Goal: Task Accomplishment & Management: Use online tool/utility

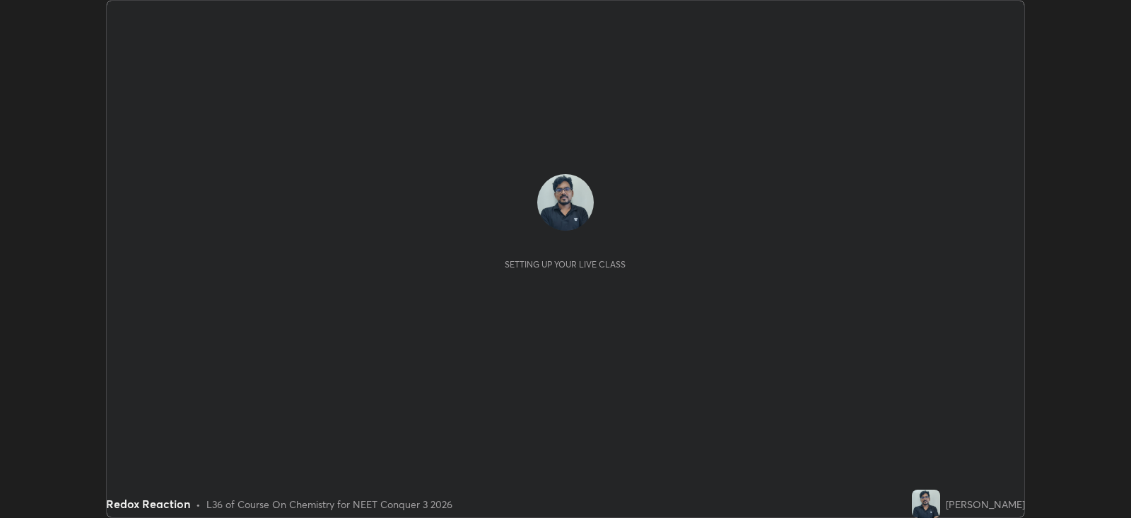
scroll to position [517, 1130]
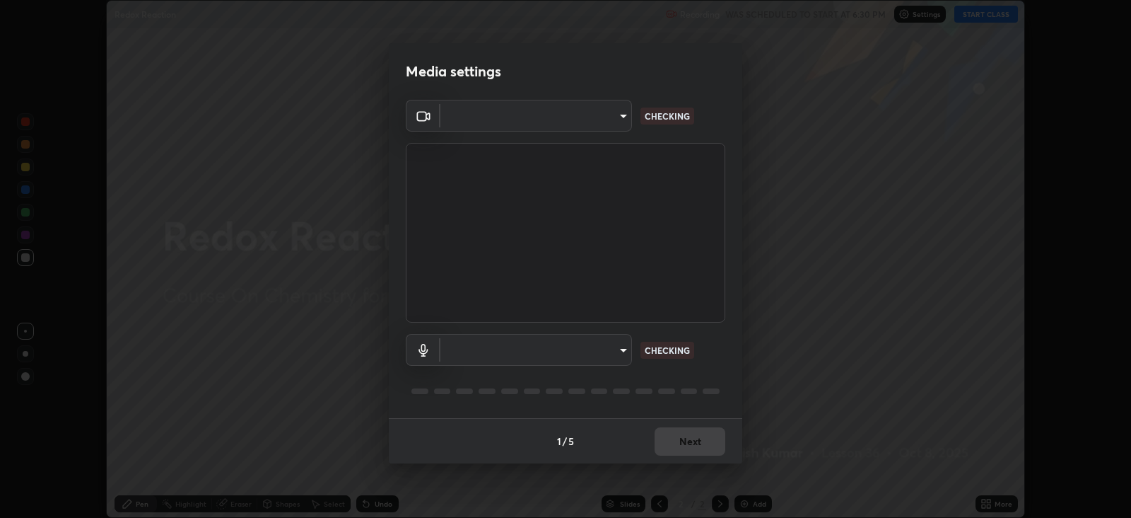
type input "db11550c6627cd1456fd7c992929e7e19338e9c76f4b1d491d27fd0e93a561d0"
type input "d805ff438e7078c1de71cb4717de75612b37844973a4f27df63e8d5766dad93f"
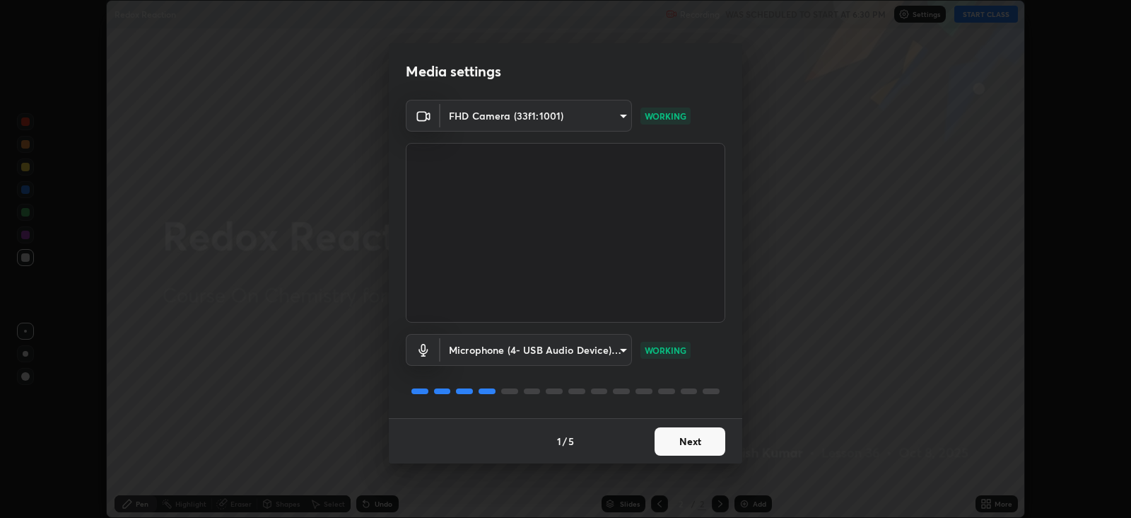
click at [701, 439] on button "Next" at bounding box center [690, 441] width 71 height 28
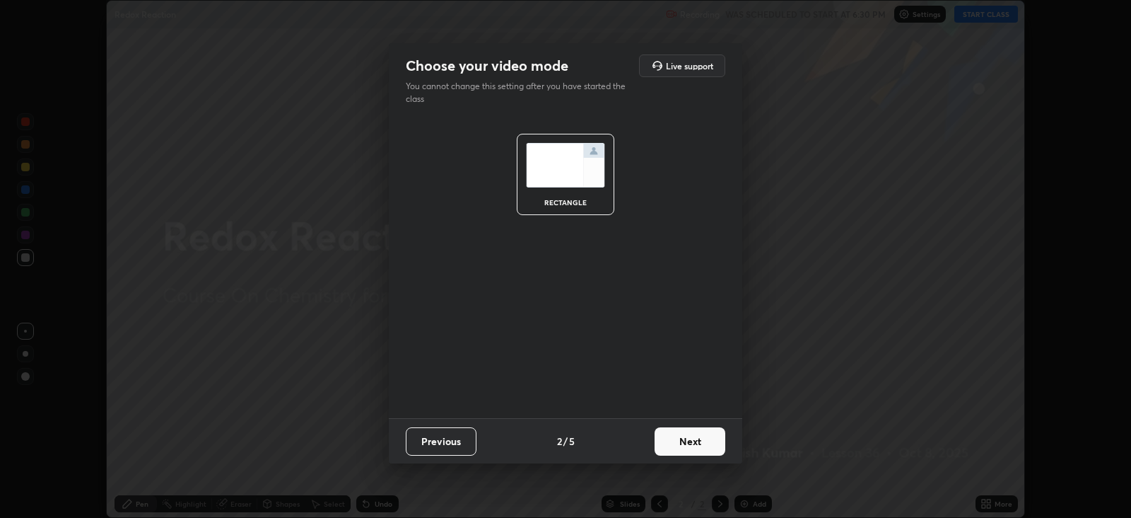
click at [694, 437] on button "Next" at bounding box center [690, 441] width 71 height 28
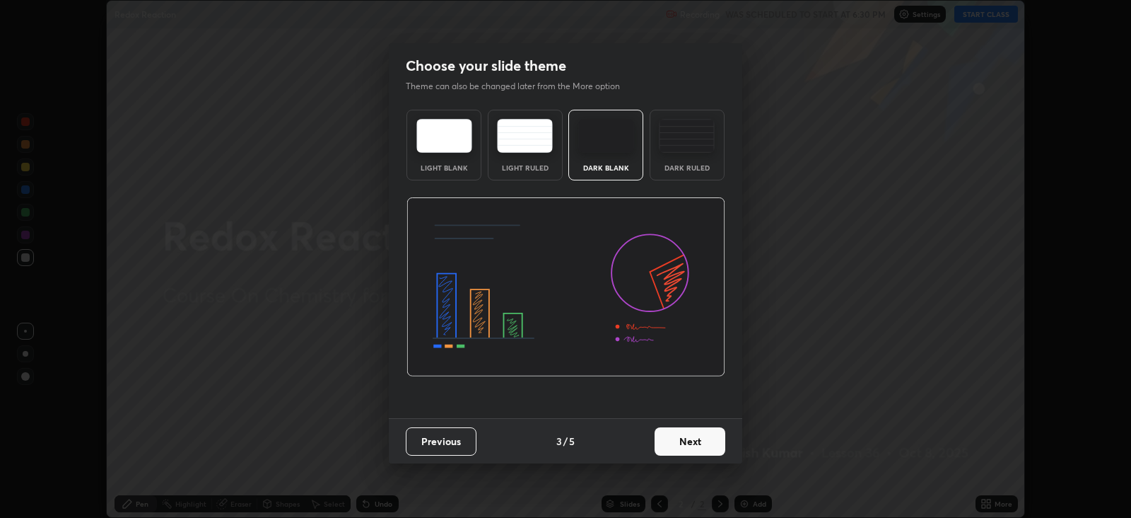
click at [696, 445] on button "Next" at bounding box center [690, 441] width 71 height 28
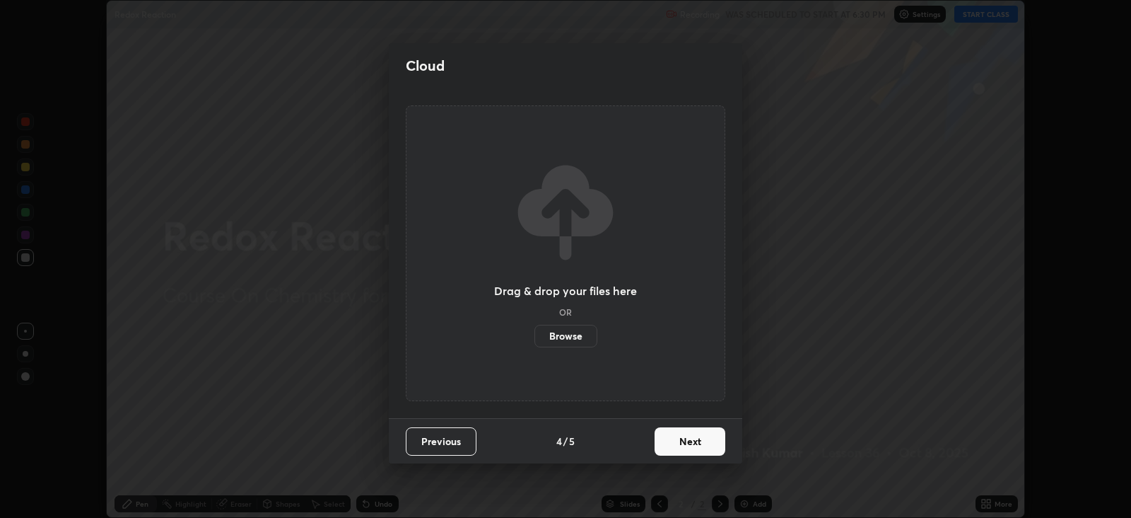
click at [699, 443] on button "Next" at bounding box center [690, 441] width 71 height 28
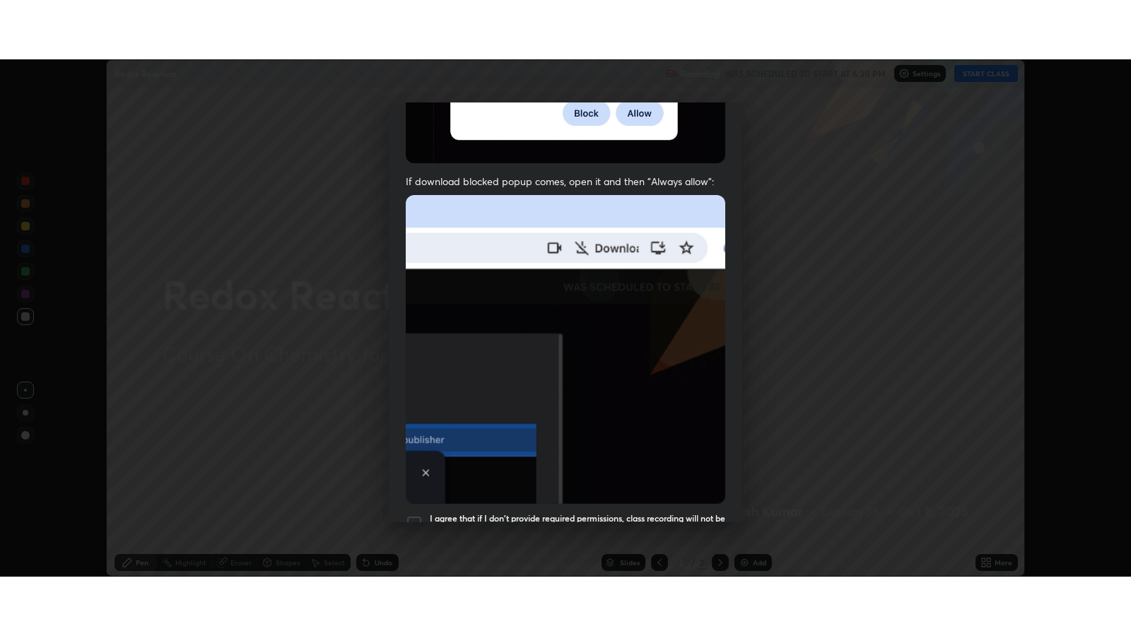
scroll to position [286, 0]
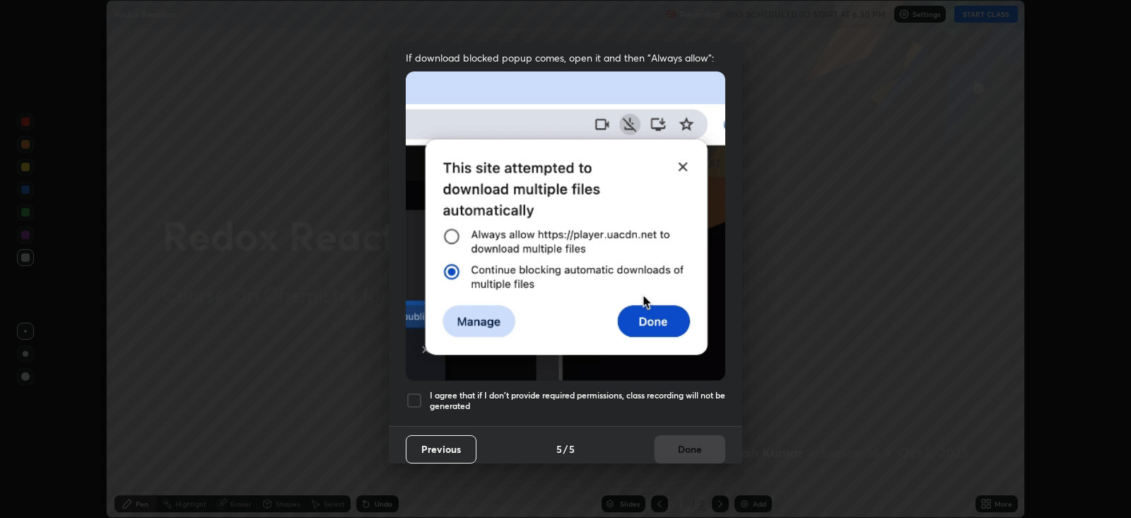
click at [410, 392] on div at bounding box center [414, 400] width 17 height 17
click at [682, 440] on button "Done" at bounding box center [690, 449] width 71 height 28
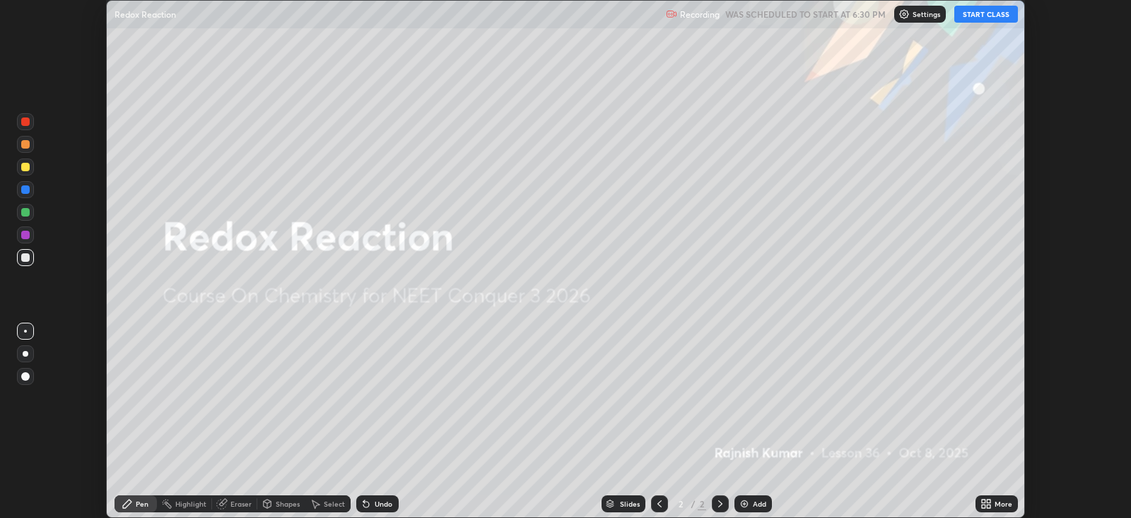
click at [983, 505] on icon at bounding box center [984, 506] width 4 height 4
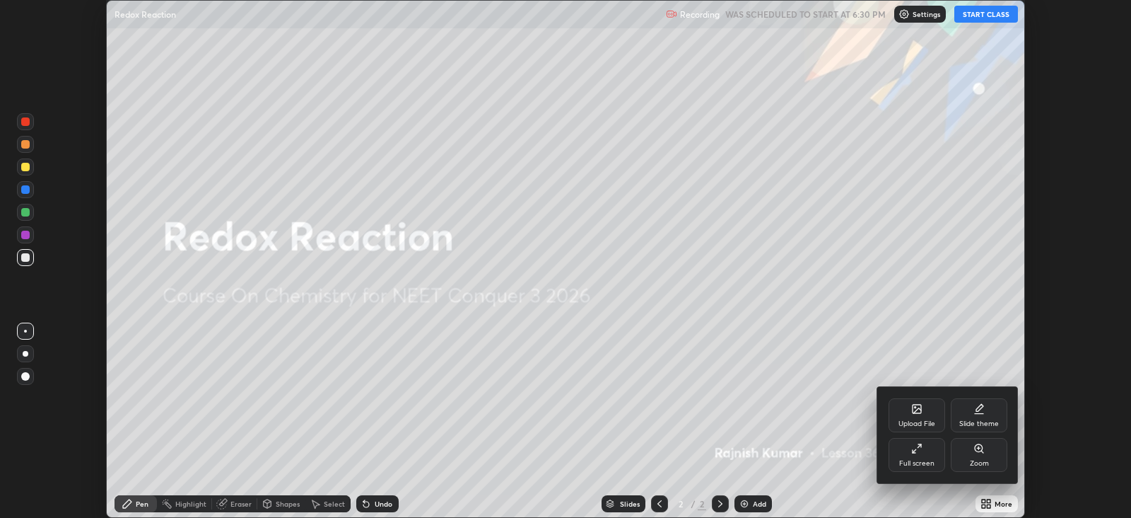
click at [916, 451] on icon at bounding box center [916, 448] width 11 height 11
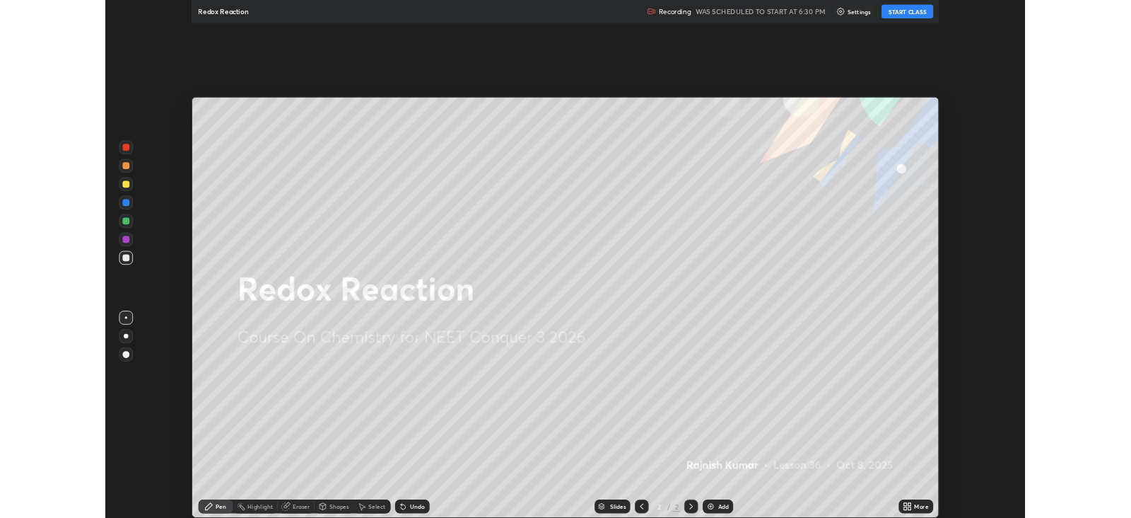
scroll to position [636, 1130]
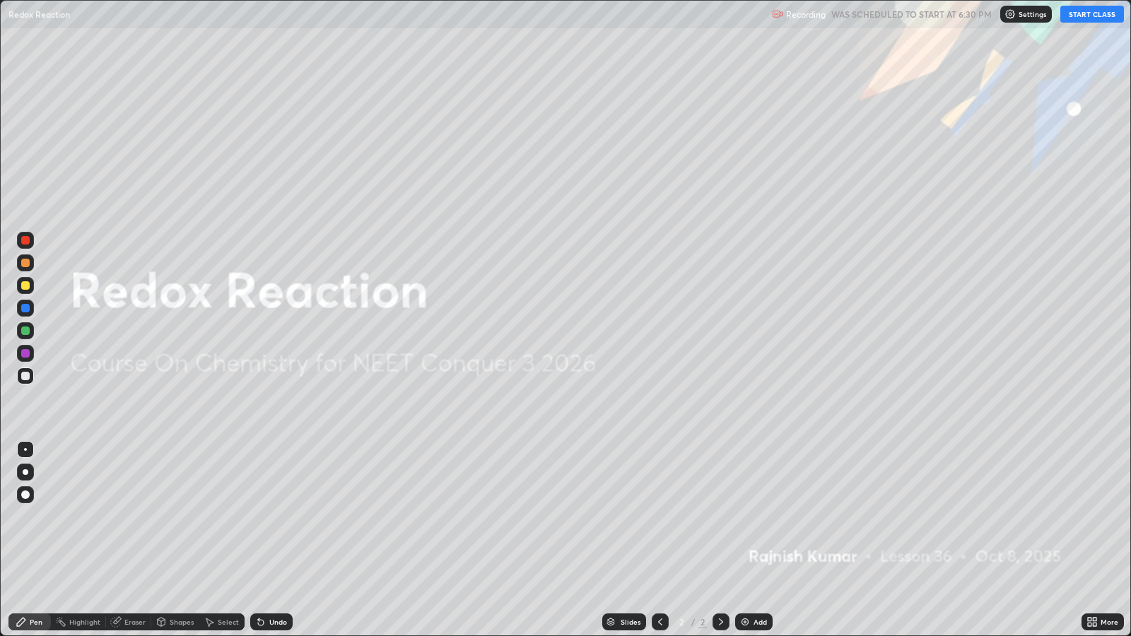
click at [1096, 11] on button "START CLASS" at bounding box center [1092, 14] width 64 height 17
click at [759, 517] on div "Add" at bounding box center [760, 622] width 13 height 7
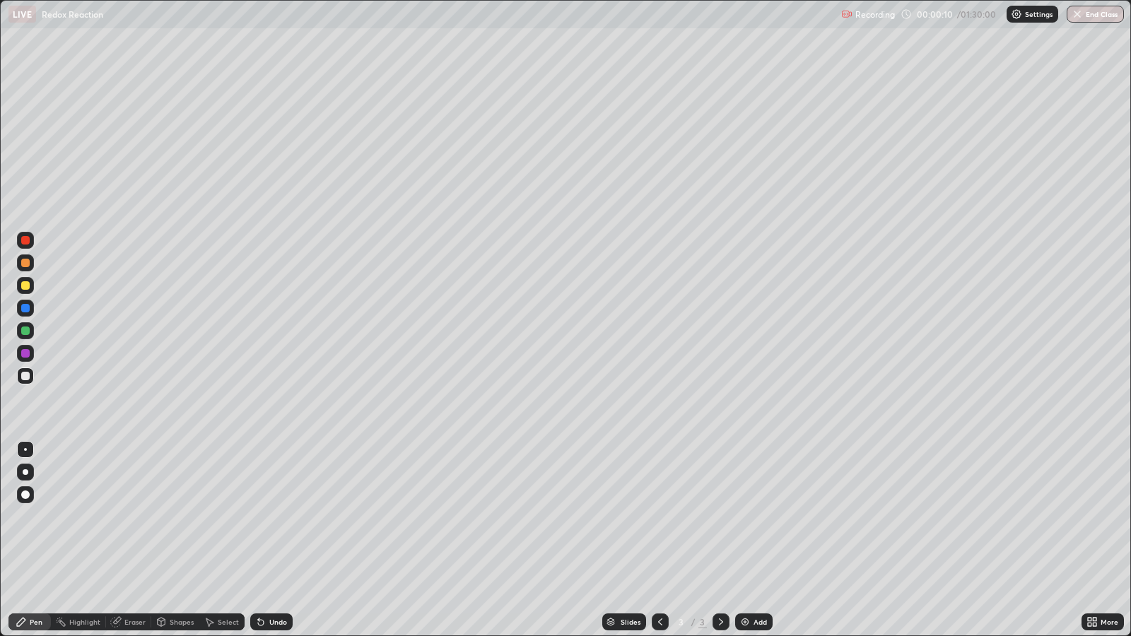
click at [25, 495] on div at bounding box center [25, 495] width 8 height 8
click at [28, 281] on div at bounding box center [25, 285] width 8 height 8
click at [25, 375] on div at bounding box center [25, 376] width 8 height 8
click at [26, 286] on div at bounding box center [25, 285] width 8 height 8
click at [276, 517] on div "Undo" at bounding box center [278, 622] width 18 height 7
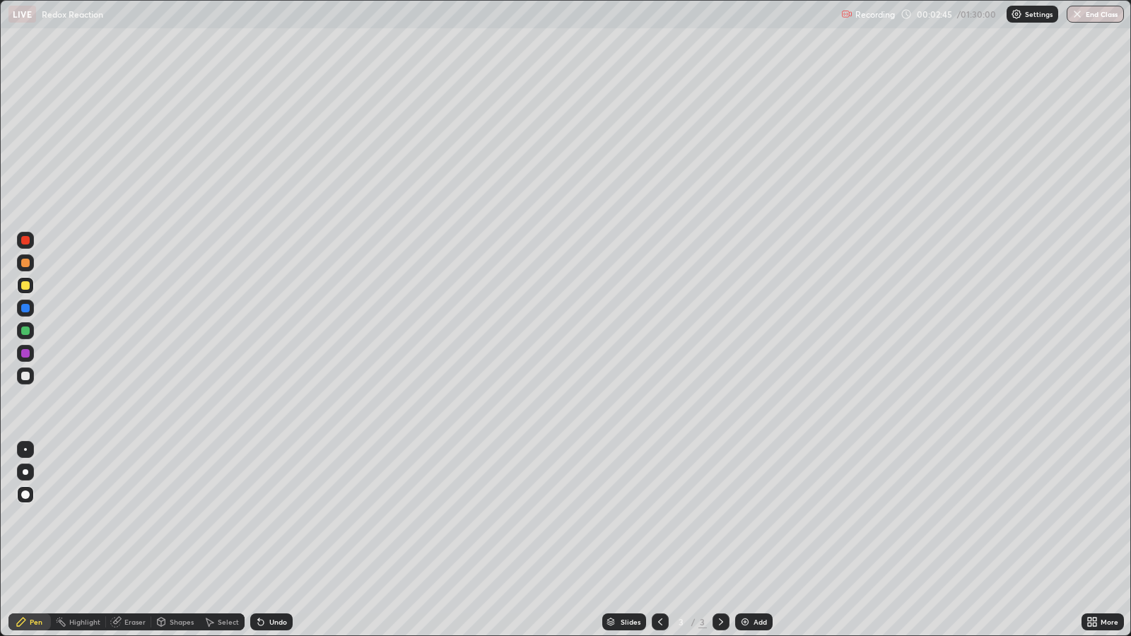
click at [273, 517] on div "Undo" at bounding box center [278, 622] width 18 height 7
click at [266, 517] on div "Undo" at bounding box center [271, 622] width 42 height 17
click at [23, 331] on div at bounding box center [25, 331] width 8 height 8
click at [25, 353] on div at bounding box center [25, 353] width 8 height 8
click at [25, 332] on div at bounding box center [25, 331] width 8 height 8
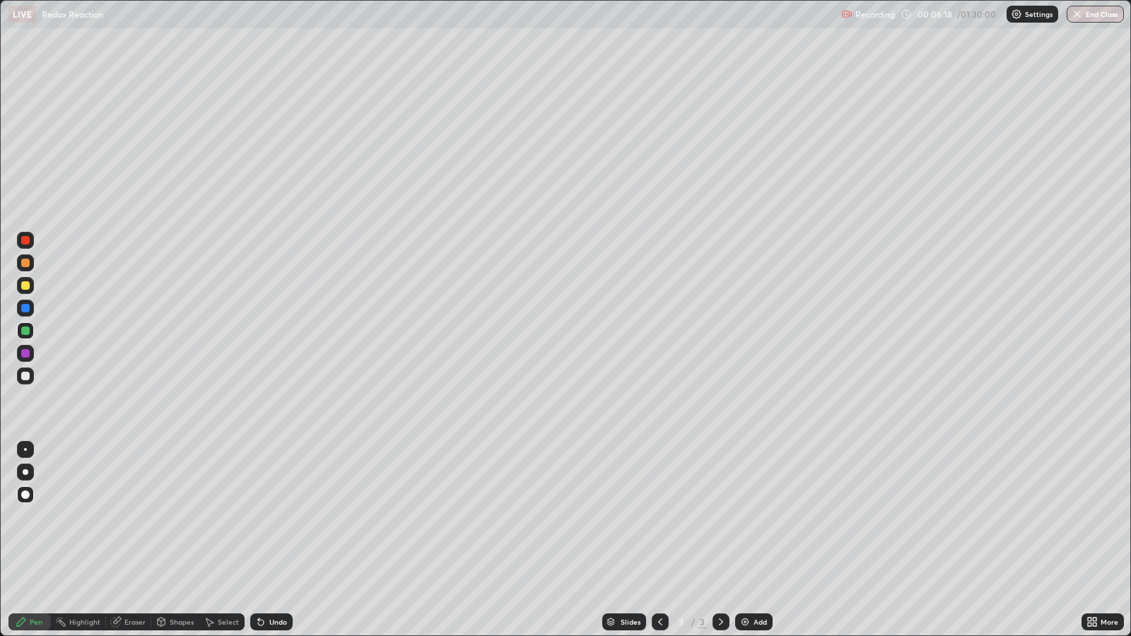
click at [28, 351] on div at bounding box center [25, 353] width 8 height 8
click at [756, 517] on div "Add" at bounding box center [760, 622] width 13 height 7
click at [25, 286] on div at bounding box center [25, 285] width 8 height 8
click at [278, 517] on div "Undo" at bounding box center [278, 622] width 18 height 7
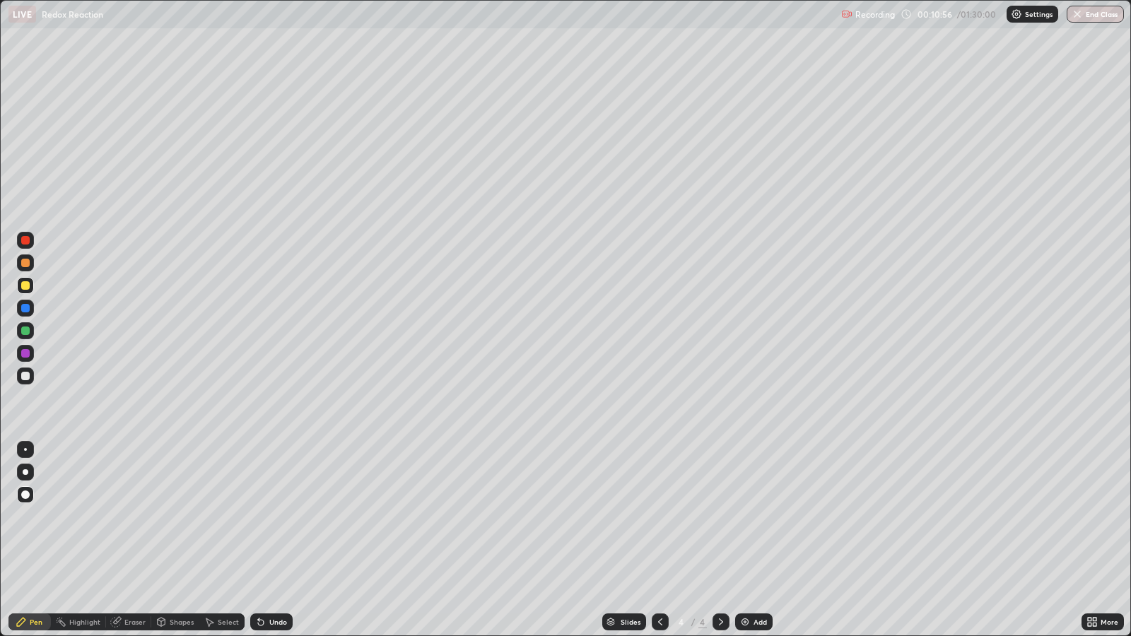
click at [658, 517] on icon at bounding box center [660, 622] width 11 height 11
click at [719, 517] on icon at bounding box center [721, 622] width 4 height 7
click at [25, 332] on div at bounding box center [25, 331] width 8 height 8
click at [25, 353] on div at bounding box center [25, 353] width 8 height 8
click at [28, 375] on div at bounding box center [25, 376] width 8 height 8
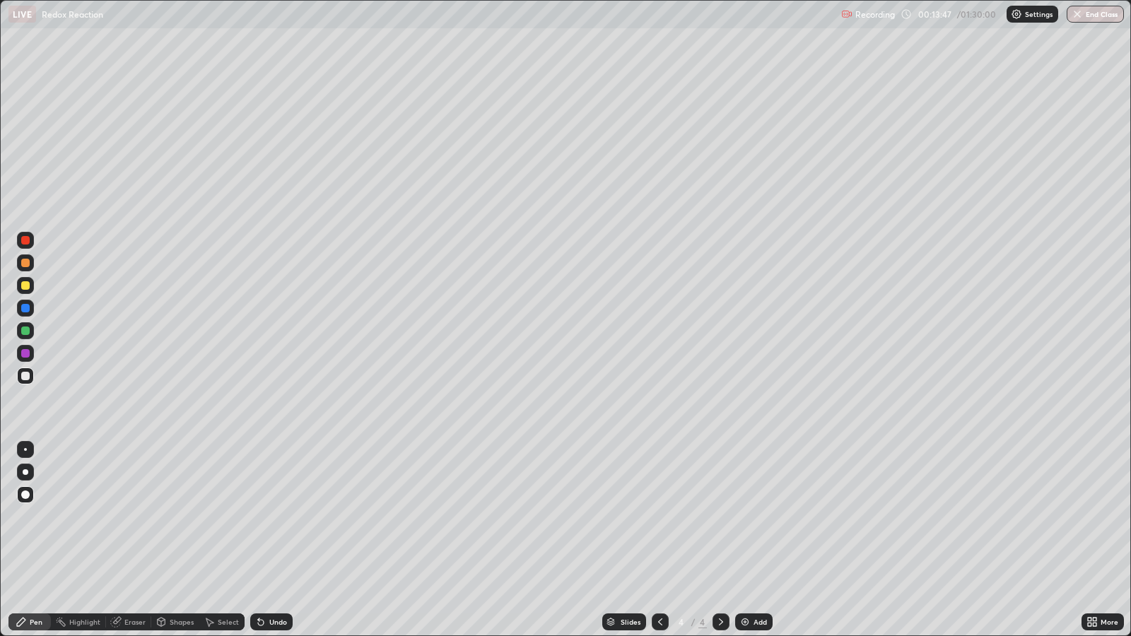
click at [269, 517] on div "Undo" at bounding box center [271, 622] width 42 height 17
click at [286, 517] on div "Undo" at bounding box center [271, 622] width 42 height 17
click at [283, 517] on div "Undo" at bounding box center [271, 622] width 42 height 17
click at [281, 517] on div "Undo" at bounding box center [278, 622] width 18 height 7
click at [276, 517] on div "Undo" at bounding box center [278, 622] width 18 height 7
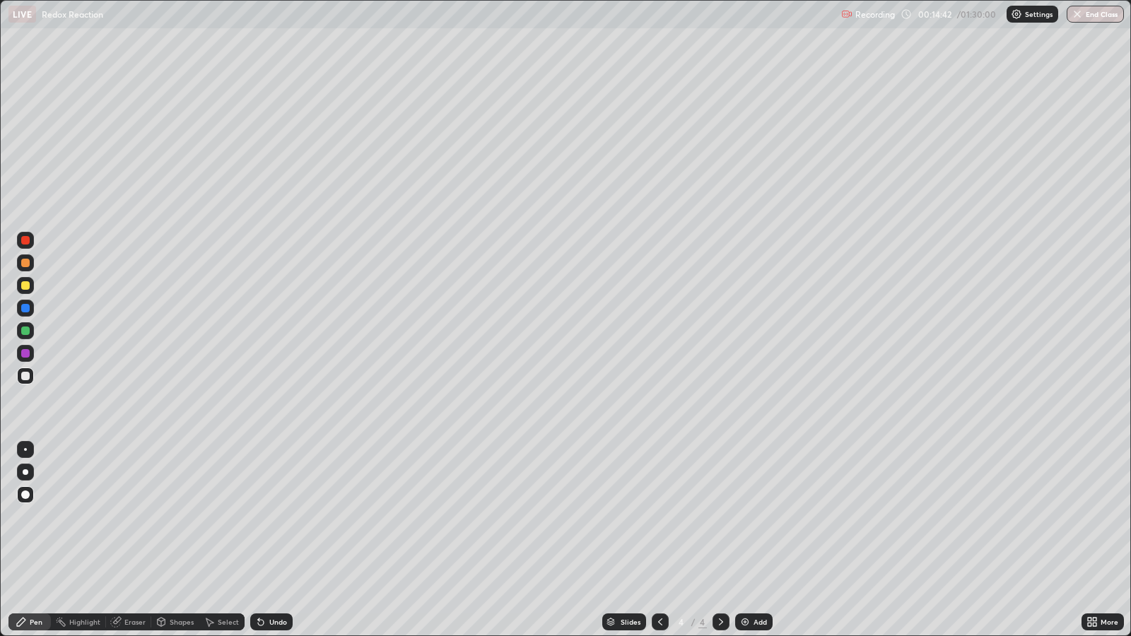
click at [276, 517] on div "Undo" at bounding box center [278, 622] width 18 height 7
click at [283, 517] on div "Undo" at bounding box center [278, 622] width 18 height 7
click at [755, 517] on div "Add" at bounding box center [753, 622] width 37 height 17
click at [262, 517] on icon at bounding box center [260, 622] width 11 height 11
click at [290, 517] on div "Undo" at bounding box center [271, 622] width 42 height 17
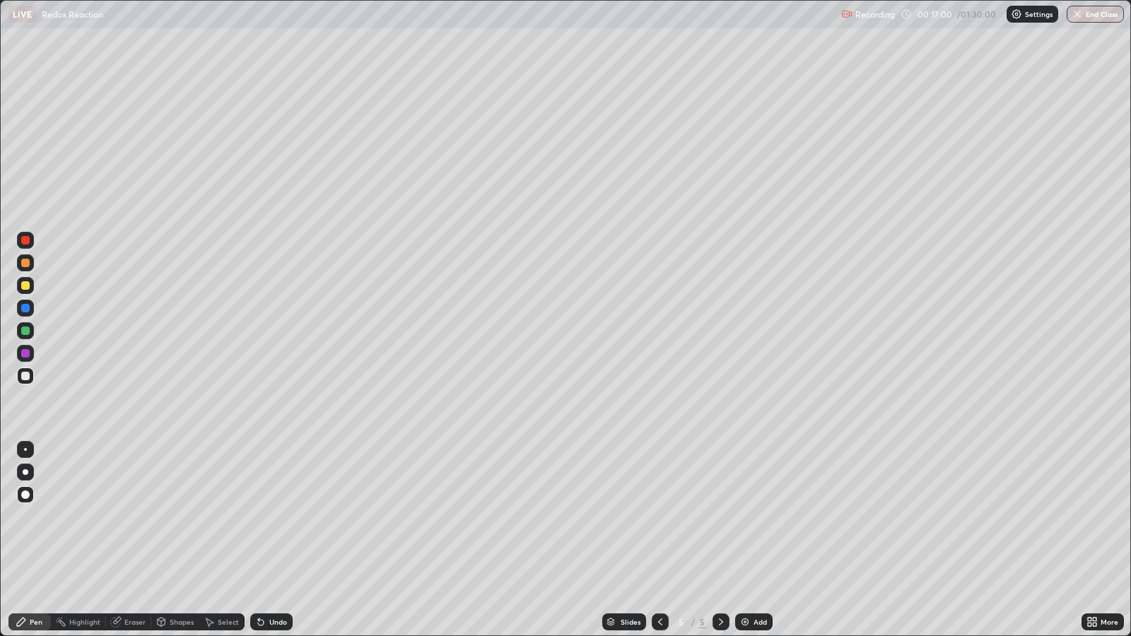
click at [274, 517] on div "Undo" at bounding box center [271, 622] width 42 height 17
click at [271, 517] on div "Undo" at bounding box center [278, 622] width 18 height 7
click at [277, 517] on div "Undo" at bounding box center [278, 622] width 18 height 7
click at [266, 517] on div "Undo" at bounding box center [271, 622] width 42 height 17
click at [270, 517] on div "Undo" at bounding box center [278, 622] width 18 height 7
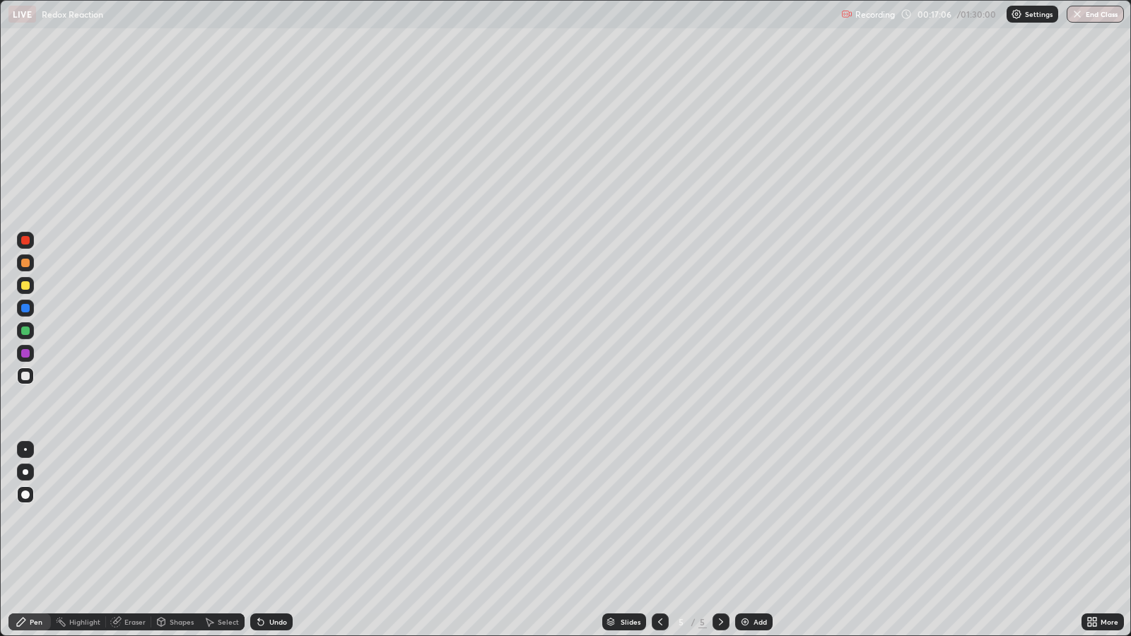
click at [274, 517] on div "Undo" at bounding box center [278, 622] width 18 height 7
click at [25, 286] on div at bounding box center [25, 285] width 8 height 8
click at [25, 353] on div at bounding box center [25, 353] width 8 height 8
click at [25, 286] on div at bounding box center [25, 285] width 8 height 8
click at [275, 517] on div "Undo" at bounding box center [278, 622] width 18 height 7
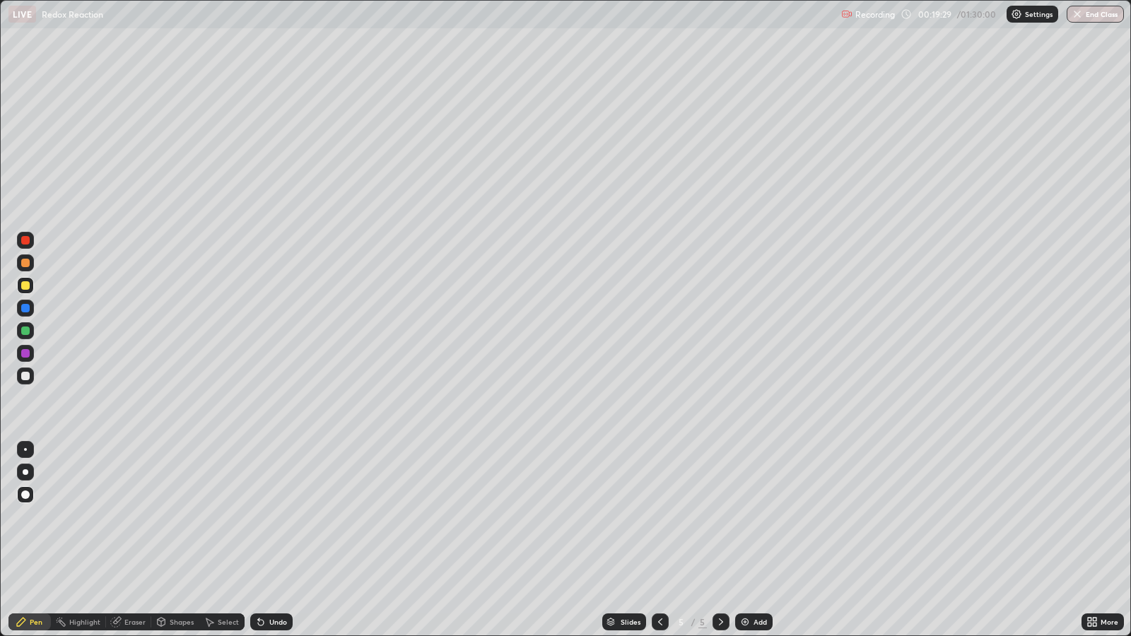
click at [276, 517] on div "Undo" at bounding box center [278, 622] width 18 height 7
click at [754, 517] on div "Add" at bounding box center [753, 622] width 37 height 17
click at [273, 517] on div "Undo" at bounding box center [278, 622] width 18 height 7
click at [271, 517] on div "Undo" at bounding box center [278, 622] width 18 height 7
click at [276, 517] on div "Undo" at bounding box center [278, 622] width 18 height 7
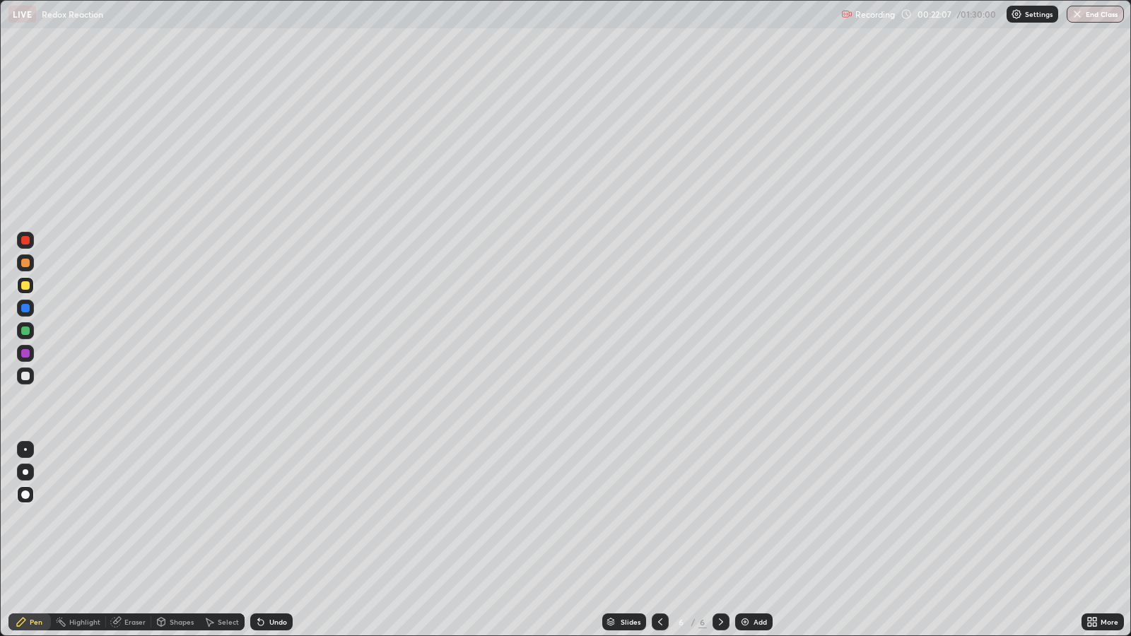
click at [25, 332] on div at bounding box center [25, 331] width 8 height 8
click at [28, 351] on div at bounding box center [25, 353] width 8 height 8
click at [29, 373] on div at bounding box center [25, 376] width 17 height 17
click at [25, 355] on div at bounding box center [25, 353] width 8 height 8
click at [269, 517] on div "Undo" at bounding box center [271, 622] width 42 height 17
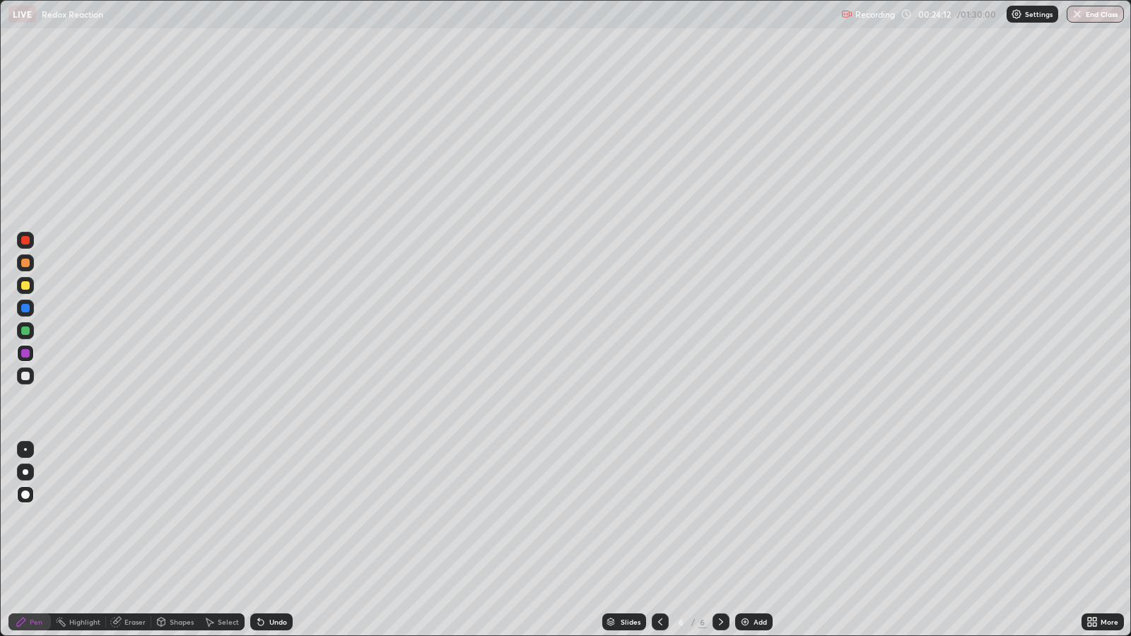
click at [760, 517] on div "Add" at bounding box center [760, 622] width 13 height 7
click at [28, 283] on div at bounding box center [25, 285] width 8 height 8
click at [654, 517] on div at bounding box center [660, 622] width 17 height 17
click at [719, 517] on icon at bounding box center [720, 622] width 11 height 11
click at [25, 375] on div at bounding box center [25, 376] width 8 height 8
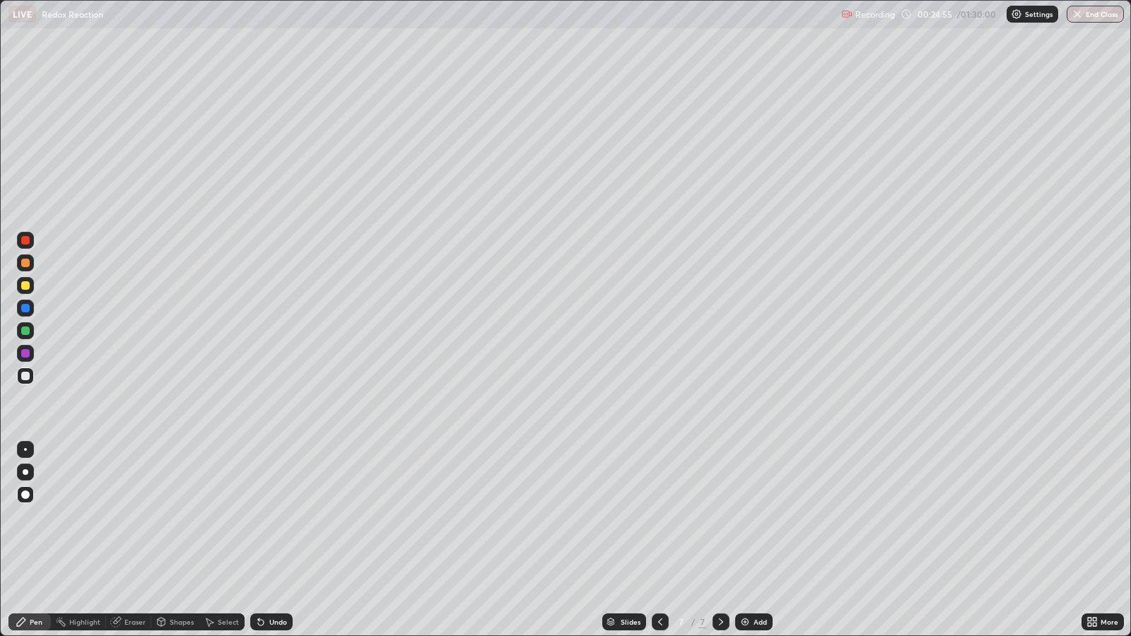
click at [277, 517] on div "Undo" at bounding box center [278, 622] width 18 height 7
click at [35, 517] on div "Pen" at bounding box center [36, 622] width 13 height 7
click at [28, 286] on div at bounding box center [25, 285] width 8 height 8
click at [29, 378] on div at bounding box center [25, 376] width 17 height 17
click at [279, 517] on div "Undo" at bounding box center [278, 622] width 18 height 7
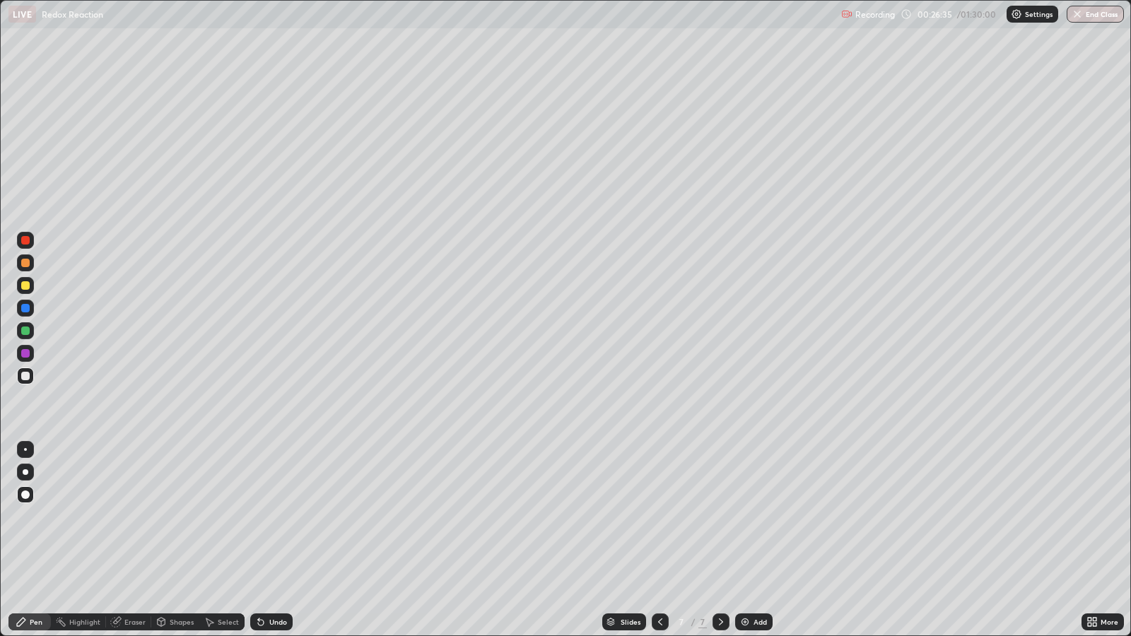
click at [26, 334] on div at bounding box center [25, 331] width 8 height 8
click at [27, 351] on div at bounding box center [25, 353] width 8 height 8
click at [759, 517] on div "Add" at bounding box center [760, 622] width 13 height 7
click at [24, 287] on div at bounding box center [25, 285] width 8 height 8
click at [267, 517] on div "Undo" at bounding box center [271, 622] width 42 height 17
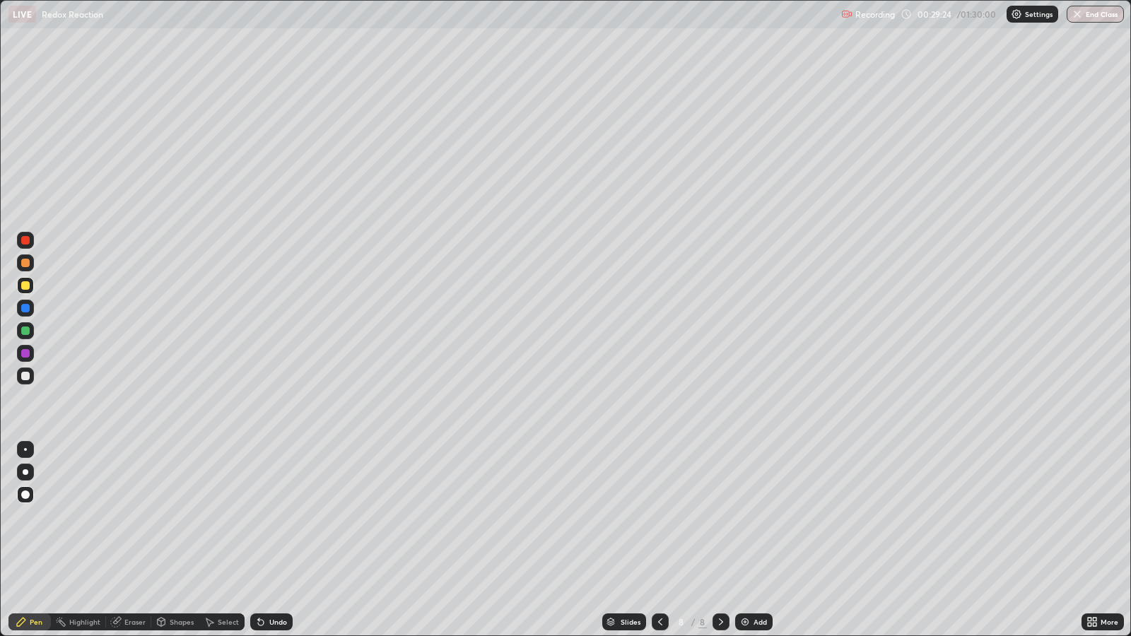
click at [269, 517] on div "Undo" at bounding box center [278, 622] width 18 height 7
click at [276, 517] on div "Undo" at bounding box center [278, 622] width 18 height 7
click at [274, 517] on div "Undo" at bounding box center [271, 622] width 42 height 17
click at [271, 517] on div "Undo" at bounding box center [278, 622] width 18 height 7
click at [26, 332] on div at bounding box center [25, 331] width 8 height 8
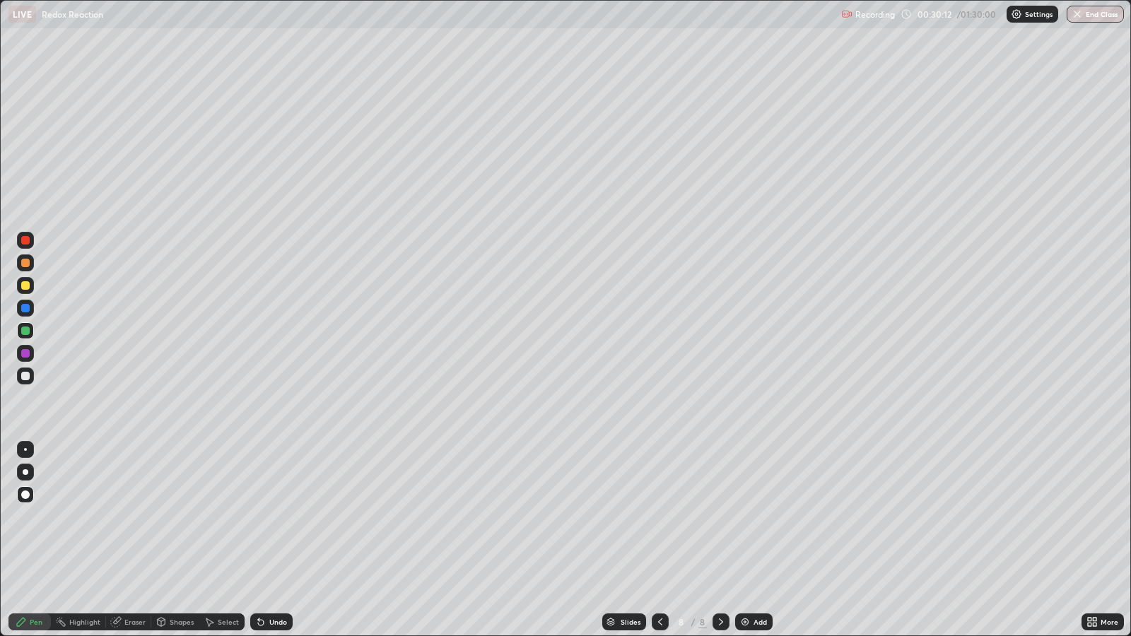
click at [26, 353] on div at bounding box center [25, 353] width 8 height 8
click at [23, 375] on div at bounding box center [25, 376] width 8 height 8
click at [23, 330] on div at bounding box center [25, 331] width 8 height 8
click at [277, 517] on div "Undo" at bounding box center [278, 622] width 18 height 7
click at [137, 517] on div "Eraser" at bounding box center [134, 622] width 21 height 7
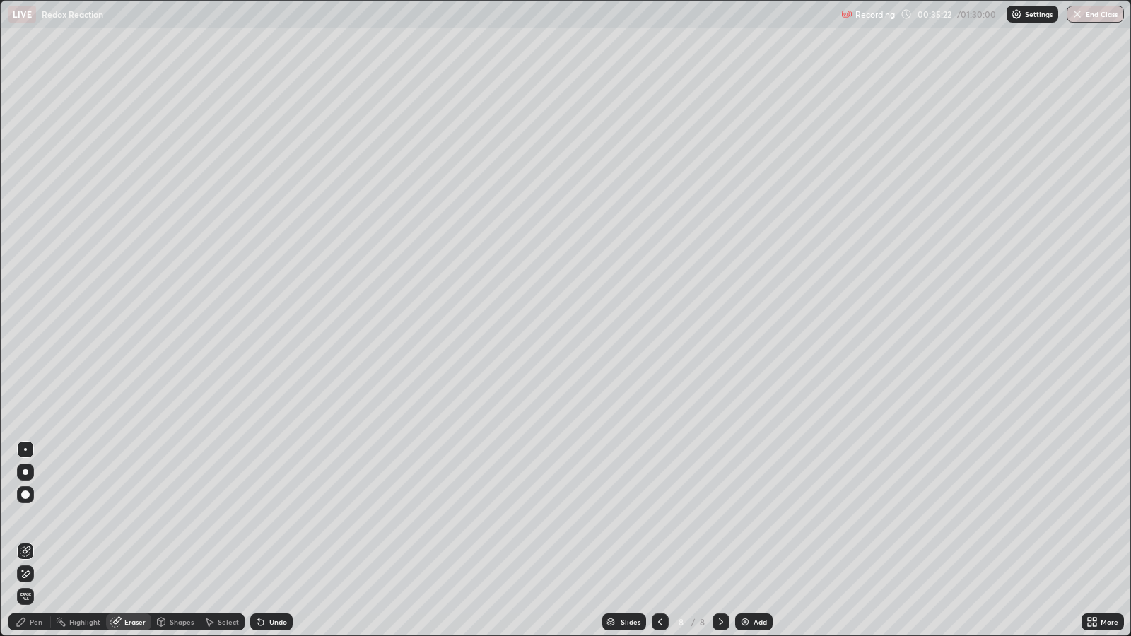
click at [37, 517] on div "Pen" at bounding box center [36, 622] width 13 height 7
click at [759, 517] on div "Add" at bounding box center [760, 622] width 13 height 7
click at [26, 286] on div at bounding box center [25, 285] width 8 height 8
click at [276, 517] on div "Undo" at bounding box center [278, 622] width 18 height 7
click at [269, 517] on div "Undo" at bounding box center [278, 622] width 18 height 7
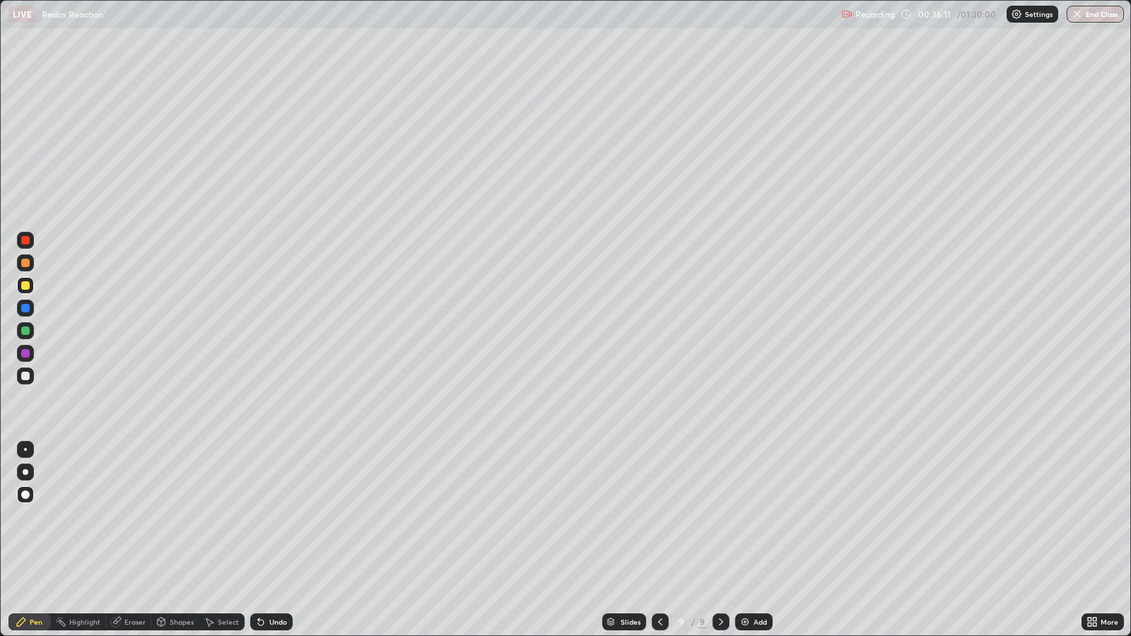
click at [272, 517] on div "Undo" at bounding box center [278, 622] width 18 height 7
click at [276, 517] on div "Undo" at bounding box center [278, 622] width 18 height 7
click at [274, 517] on div "Undo" at bounding box center [278, 622] width 18 height 7
click at [278, 517] on div "Undo" at bounding box center [278, 622] width 18 height 7
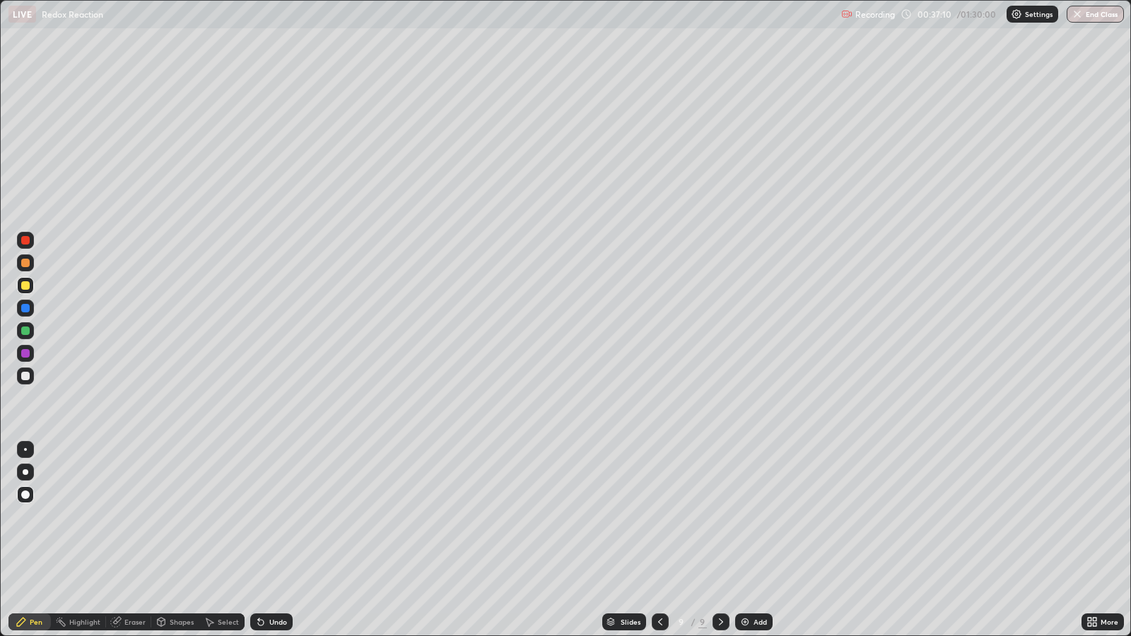
click at [124, 517] on div "Eraser" at bounding box center [134, 622] width 21 height 7
click at [40, 517] on div "Pen" at bounding box center [36, 622] width 13 height 7
click at [126, 517] on div "Eraser" at bounding box center [134, 622] width 21 height 7
click at [221, 517] on div "Select" at bounding box center [228, 622] width 21 height 7
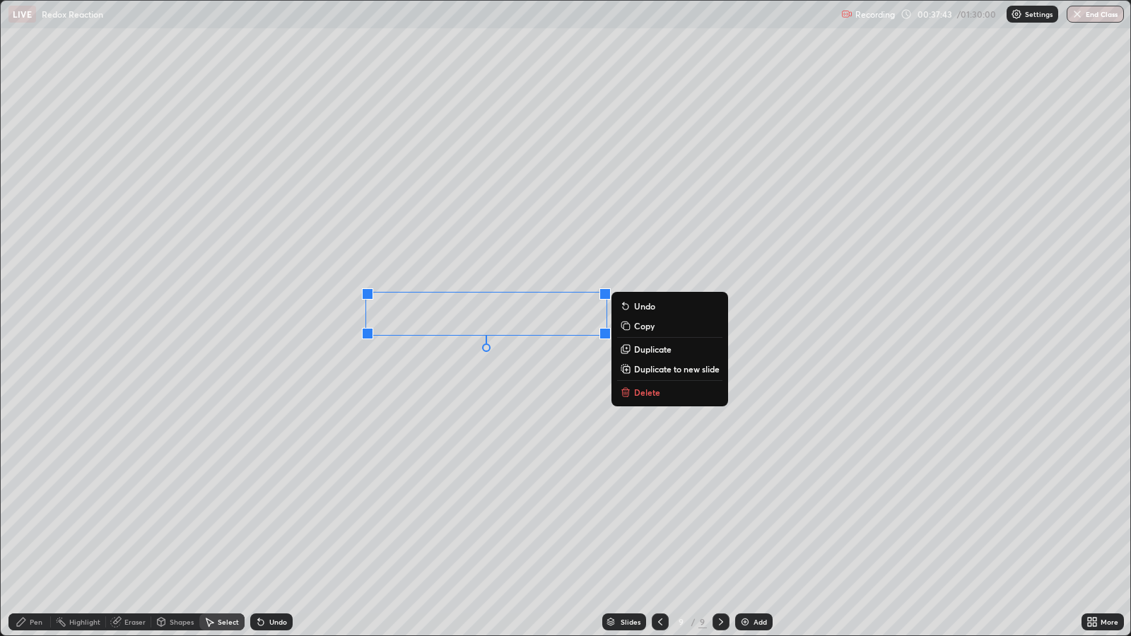
click at [406, 405] on div "0 ° Undo Copy Duplicate Duplicate to new slide Delete" at bounding box center [566, 318] width 1130 height 635
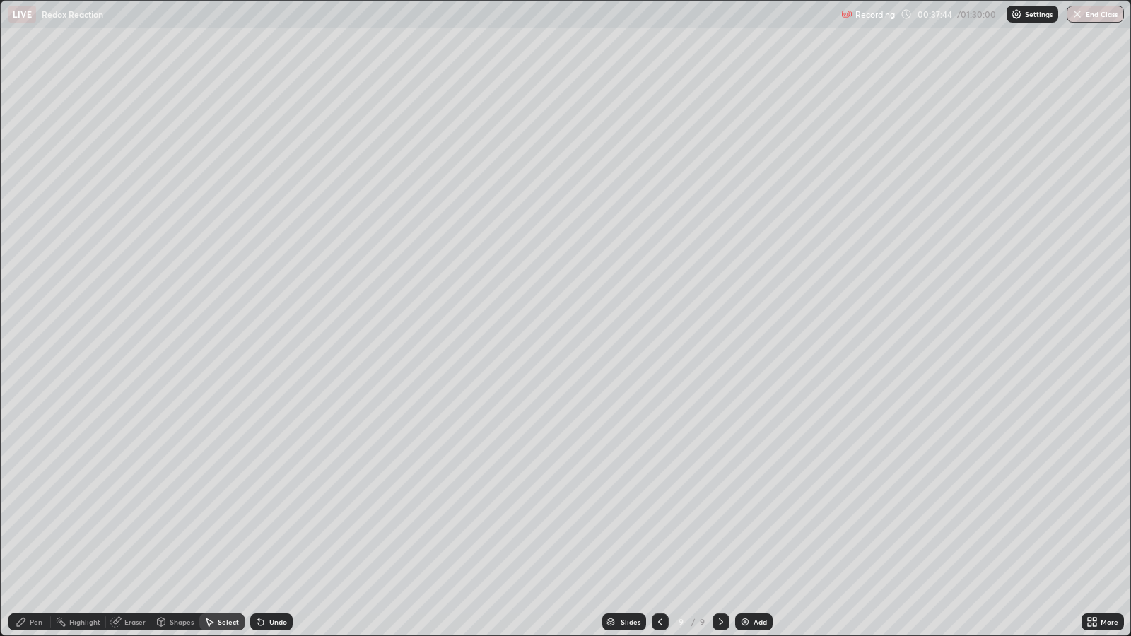
click at [28, 517] on div "Pen" at bounding box center [29, 622] width 42 height 17
click at [226, 517] on div "Select" at bounding box center [228, 622] width 21 height 7
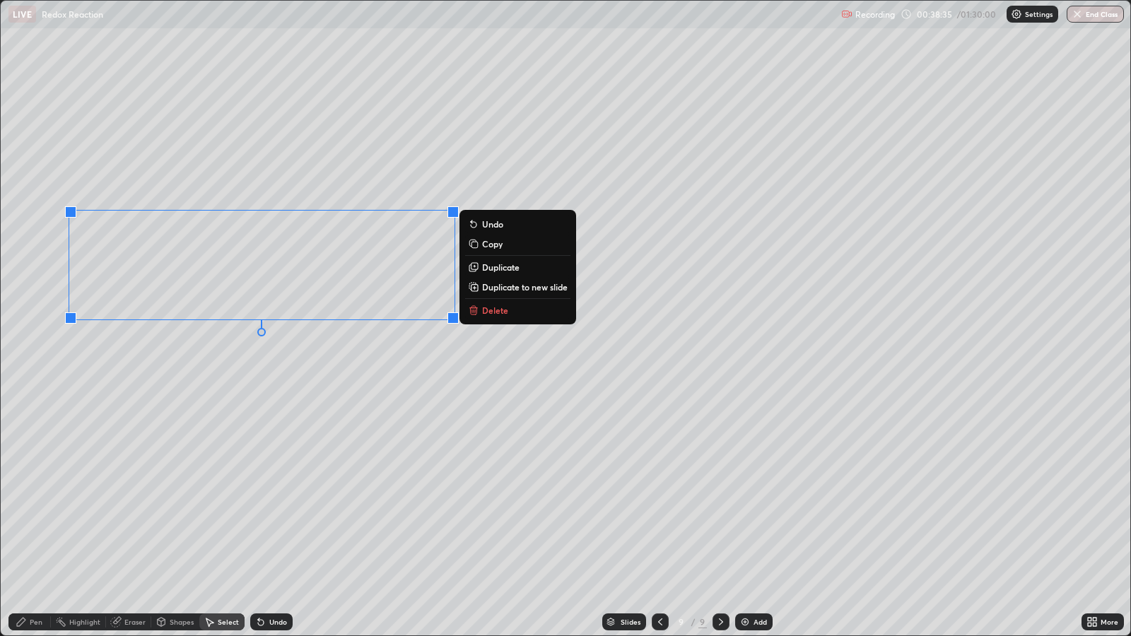
click at [35, 517] on div "Pen" at bounding box center [36, 622] width 13 height 7
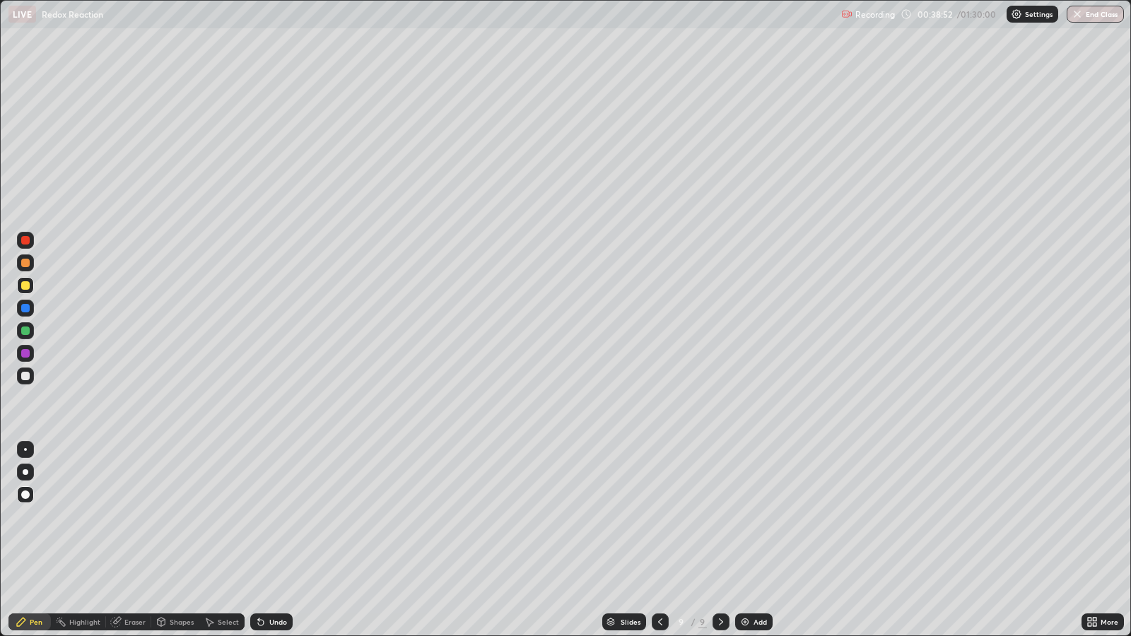
click at [25, 353] on div at bounding box center [25, 353] width 8 height 8
click at [134, 517] on div "Eraser" at bounding box center [134, 622] width 21 height 7
click at [37, 517] on div "Pen" at bounding box center [36, 622] width 13 height 7
click at [25, 286] on div at bounding box center [25, 285] width 8 height 8
click at [22, 351] on div at bounding box center [25, 353] width 8 height 8
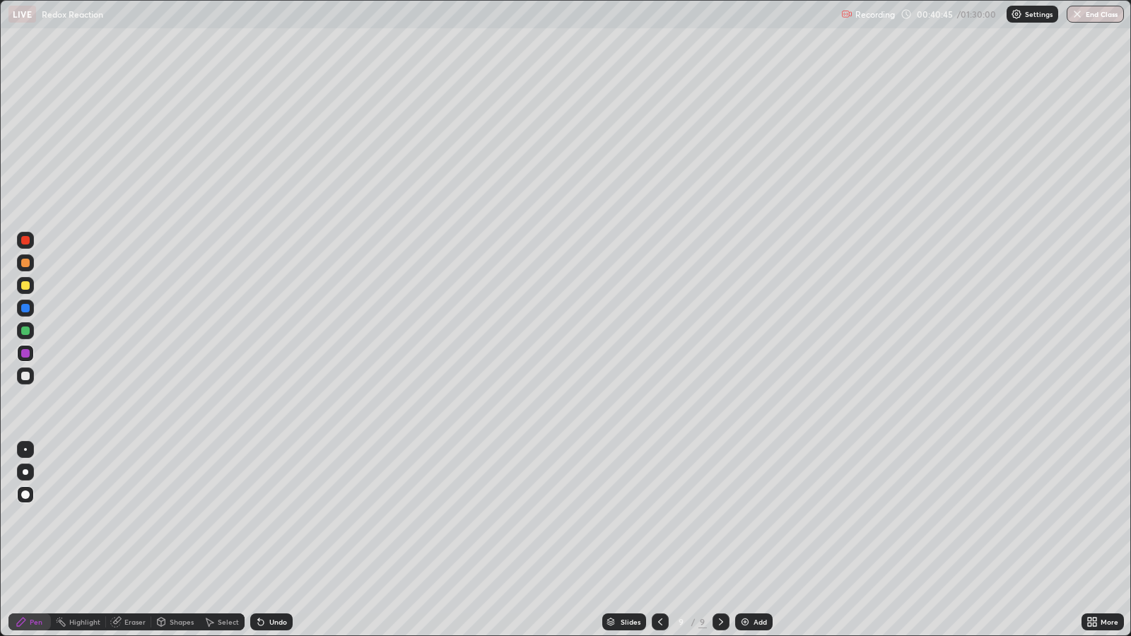
click at [25, 286] on div at bounding box center [25, 285] width 8 height 8
click at [30, 331] on div at bounding box center [25, 330] width 17 height 17
click at [754, 517] on div "Add" at bounding box center [760, 622] width 13 height 7
click at [273, 517] on div "Undo" at bounding box center [271, 622] width 42 height 17
click at [271, 517] on div "Undo" at bounding box center [271, 622] width 42 height 17
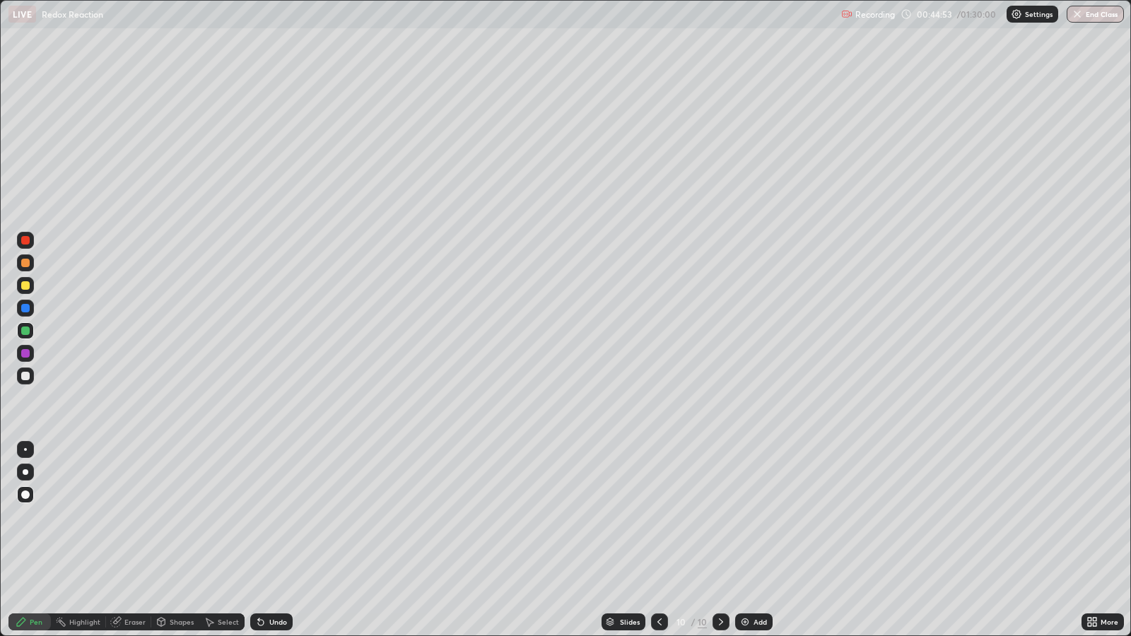
click at [269, 517] on div "Undo" at bounding box center [271, 622] width 42 height 17
click at [272, 517] on div "Undo" at bounding box center [271, 622] width 42 height 17
click at [25, 353] on div at bounding box center [25, 353] width 8 height 8
click at [29, 332] on div at bounding box center [25, 330] width 17 height 17
click at [26, 354] on div at bounding box center [25, 353] width 8 height 8
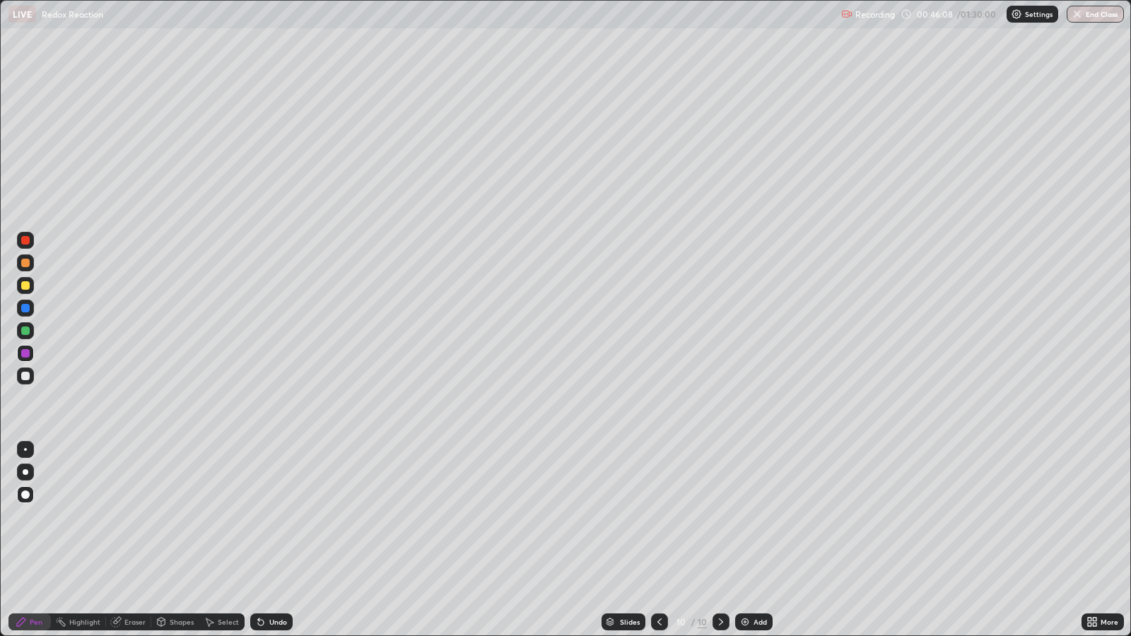
click at [25, 354] on div at bounding box center [25, 353] width 8 height 8
click at [27, 331] on div at bounding box center [25, 331] width 8 height 8
click at [23, 356] on div at bounding box center [25, 353] width 8 height 8
click at [749, 517] on div "Add" at bounding box center [753, 622] width 37 height 17
click at [40, 517] on div "Pen" at bounding box center [36, 622] width 13 height 7
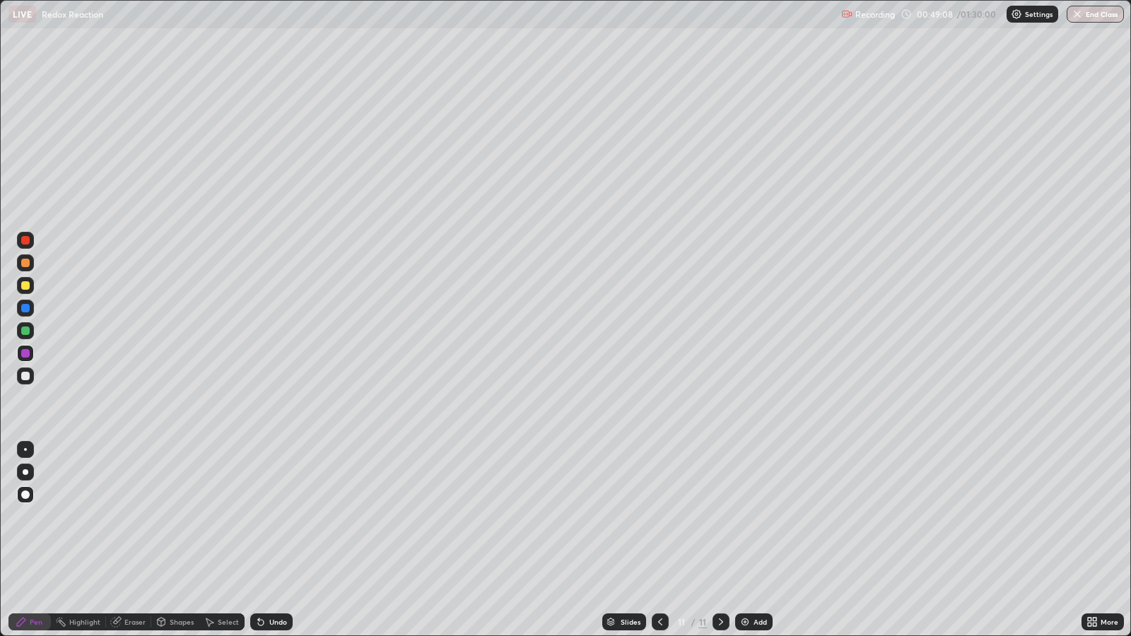
click at [25, 286] on div at bounding box center [25, 285] width 8 height 8
click at [25, 331] on div at bounding box center [25, 331] width 8 height 8
click at [25, 332] on div at bounding box center [25, 331] width 8 height 8
click at [25, 285] on div at bounding box center [25, 285] width 8 height 8
click at [280, 517] on div "Undo" at bounding box center [278, 622] width 18 height 7
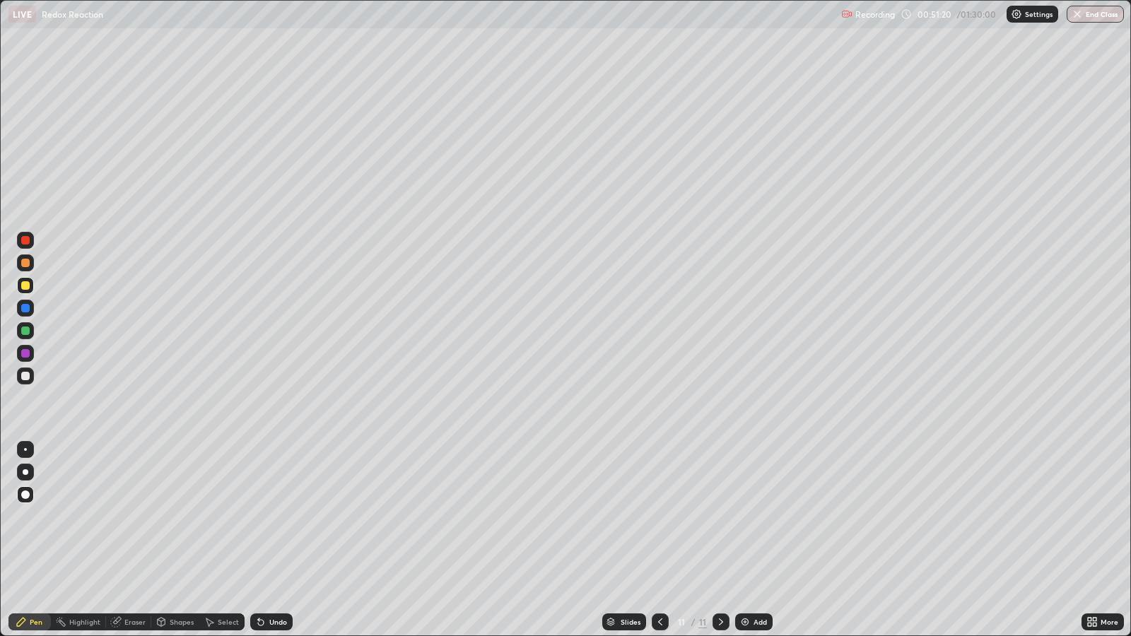
click at [277, 517] on div "Undo" at bounding box center [278, 622] width 18 height 7
click at [25, 352] on div at bounding box center [25, 353] width 8 height 8
click at [25, 375] on div at bounding box center [25, 376] width 8 height 8
click at [752, 517] on div "Add" at bounding box center [753, 622] width 37 height 17
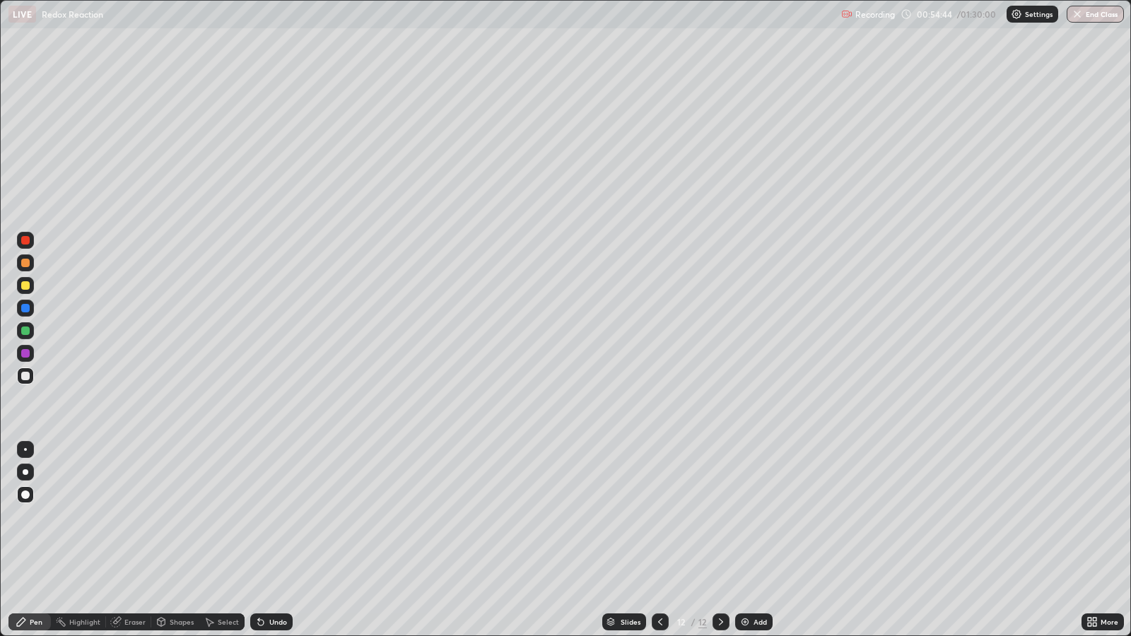
click at [28, 285] on div at bounding box center [25, 285] width 8 height 8
click at [276, 517] on div "Undo" at bounding box center [278, 622] width 18 height 7
click at [274, 517] on div "Undo" at bounding box center [278, 622] width 18 height 7
click at [282, 517] on div "Undo" at bounding box center [278, 622] width 18 height 7
click at [276, 517] on div "Undo" at bounding box center [278, 622] width 18 height 7
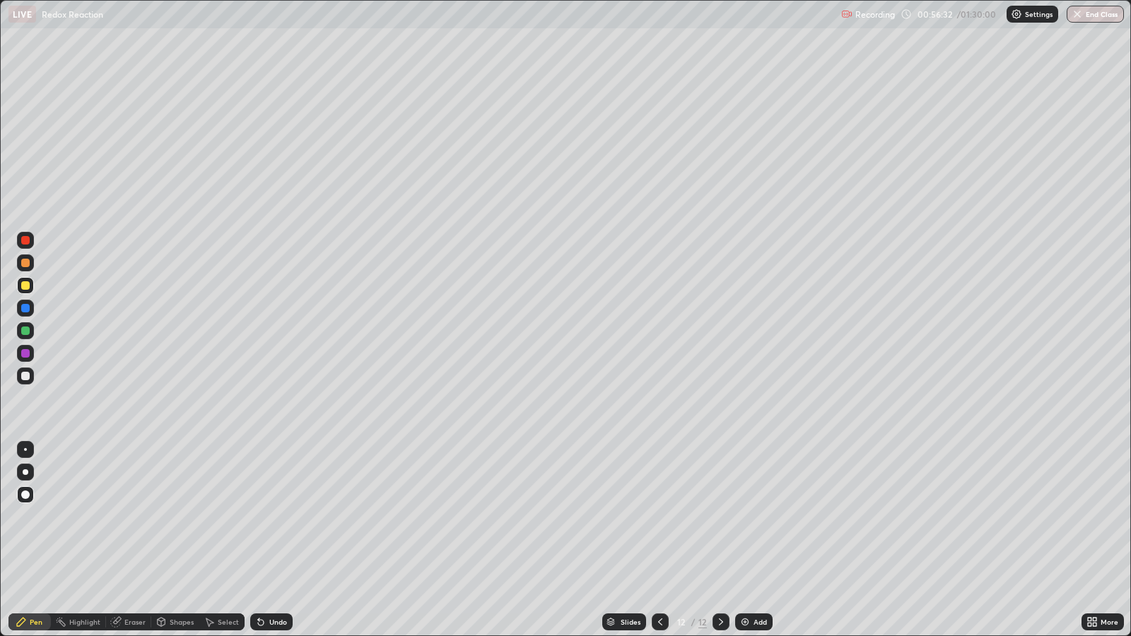
click at [27, 333] on div at bounding box center [25, 331] width 8 height 8
click at [271, 517] on div "Undo" at bounding box center [278, 622] width 18 height 7
click at [258, 517] on icon at bounding box center [261, 623] width 6 height 6
click at [265, 517] on div "Undo" at bounding box center [271, 622] width 42 height 17
click at [287, 517] on div "Undo" at bounding box center [271, 622] width 42 height 17
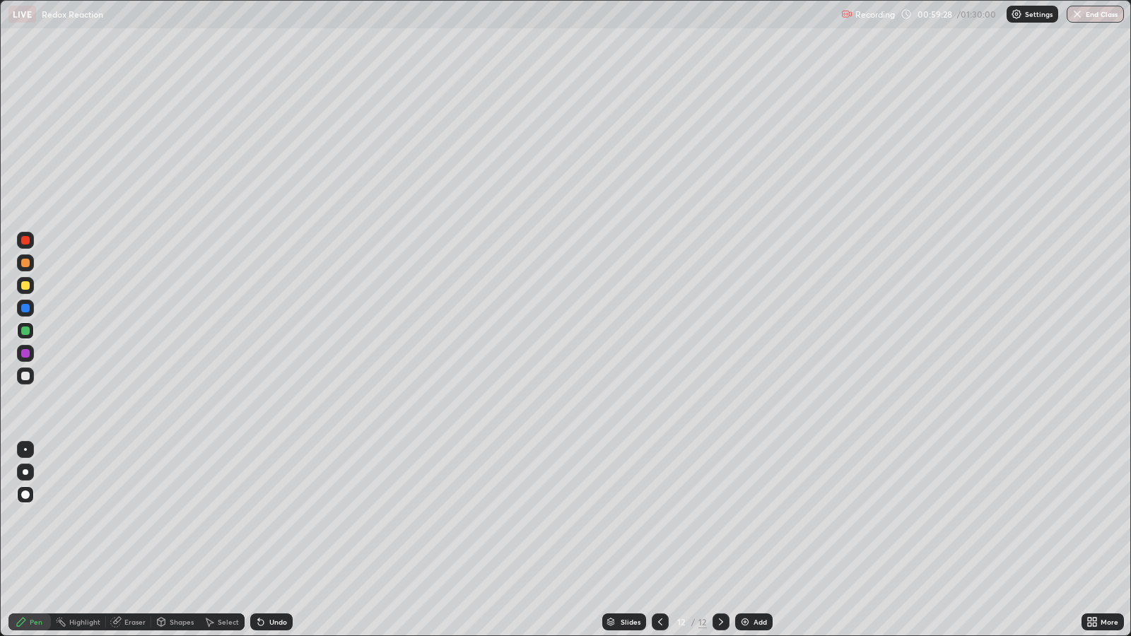
click at [286, 517] on div "Undo" at bounding box center [271, 622] width 42 height 17
click at [767, 517] on div "Add" at bounding box center [753, 622] width 37 height 17
click at [25, 286] on div at bounding box center [25, 285] width 8 height 8
click at [25, 375] on div at bounding box center [25, 376] width 8 height 8
click at [25, 353] on div at bounding box center [25, 353] width 8 height 8
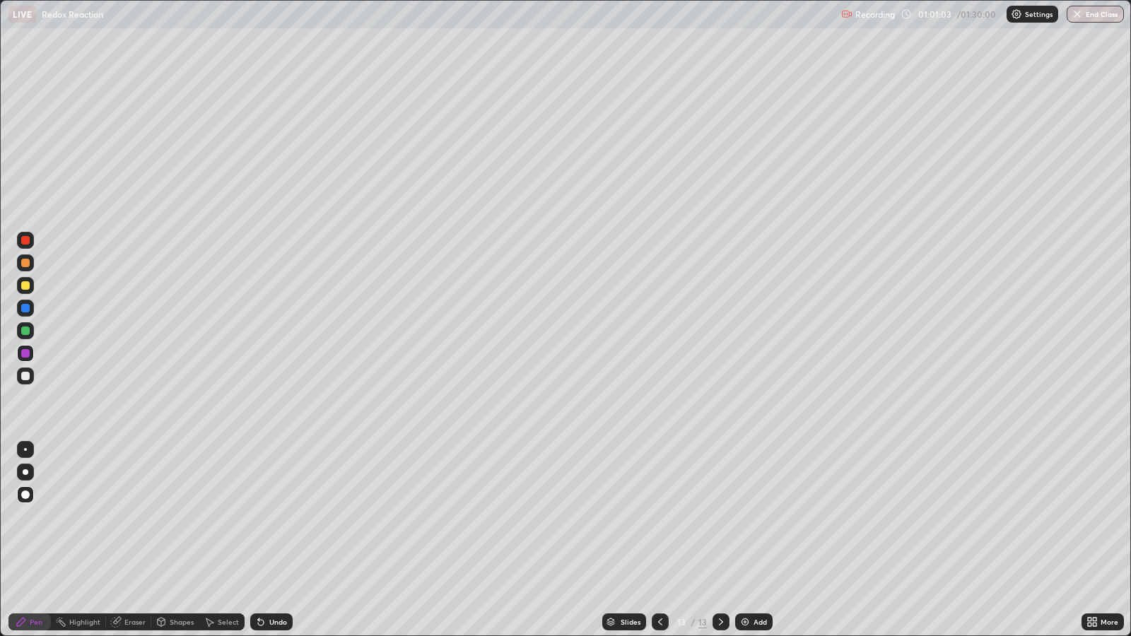
click at [24, 332] on div at bounding box center [25, 331] width 8 height 8
click at [25, 351] on div at bounding box center [25, 353] width 8 height 8
click at [24, 334] on div at bounding box center [25, 331] width 8 height 8
click at [28, 356] on div at bounding box center [25, 353] width 8 height 8
click at [30, 286] on div at bounding box center [25, 285] width 17 height 17
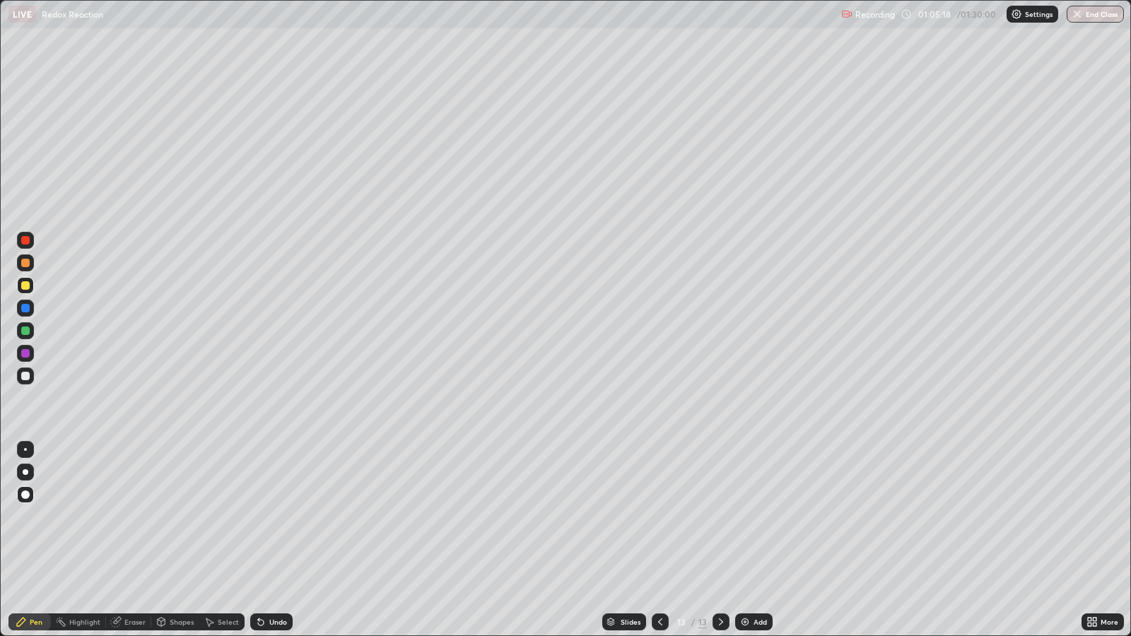
click at [757, 517] on div "Add" at bounding box center [760, 622] width 13 height 7
click at [276, 517] on div "Undo" at bounding box center [278, 622] width 18 height 7
click at [272, 517] on div "Undo" at bounding box center [278, 622] width 18 height 7
click at [276, 517] on div "Undo" at bounding box center [278, 622] width 18 height 7
click at [273, 517] on div "Undo" at bounding box center [271, 622] width 42 height 17
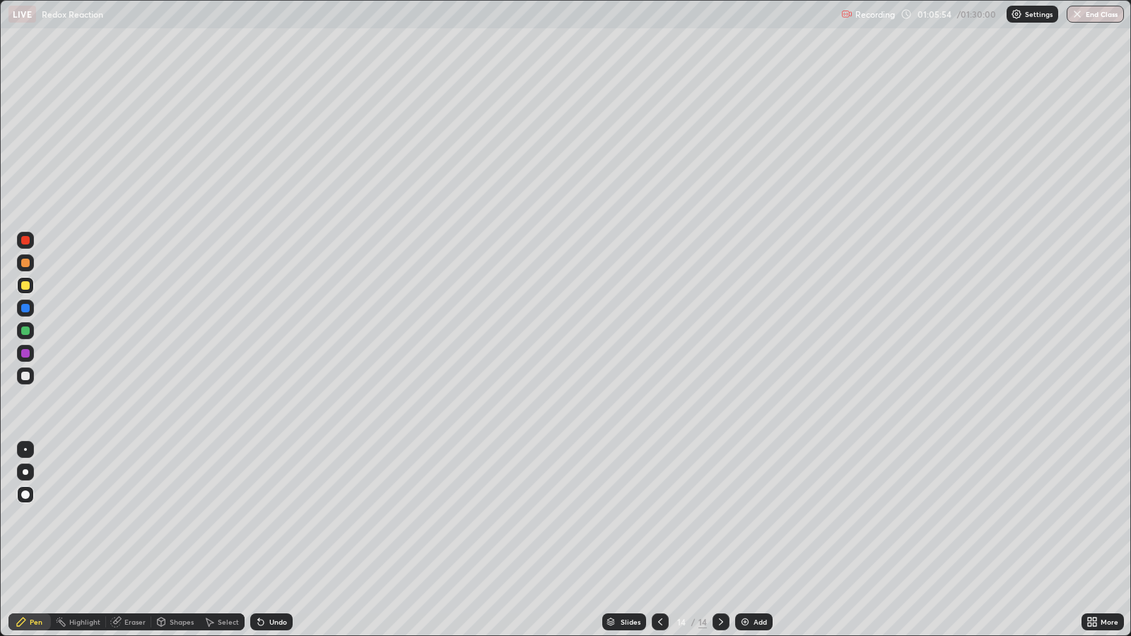
click at [276, 517] on div "Undo" at bounding box center [278, 622] width 18 height 7
click at [270, 517] on div "Undo" at bounding box center [278, 622] width 18 height 7
click at [28, 330] on div at bounding box center [25, 331] width 8 height 8
click at [23, 289] on div at bounding box center [25, 285] width 8 height 8
click at [277, 517] on div "Undo" at bounding box center [278, 622] width 18 height 7
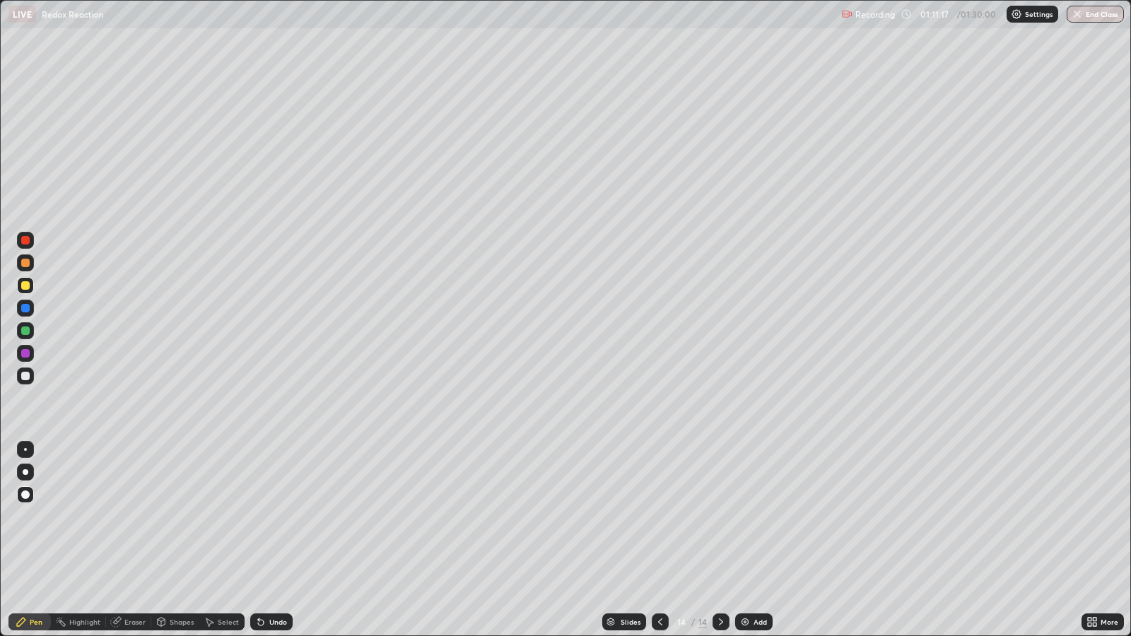
click at [271, 517] on div "Undo" at bounding box center [278, 622] width 18 height 7
click at [265, 517] on div "Undo" at bounding box center [271, 622] width 42 height 17
click at [274, 517] on div "Undo" at bounding box center [278, 622] width 18 height 7
click at [275, 517] on div "Undo" at bounding box center [278, 622] width 18 height 7
click at [276, 517] on div "Undo" at bounding box center [278, 622] width 18 height 7
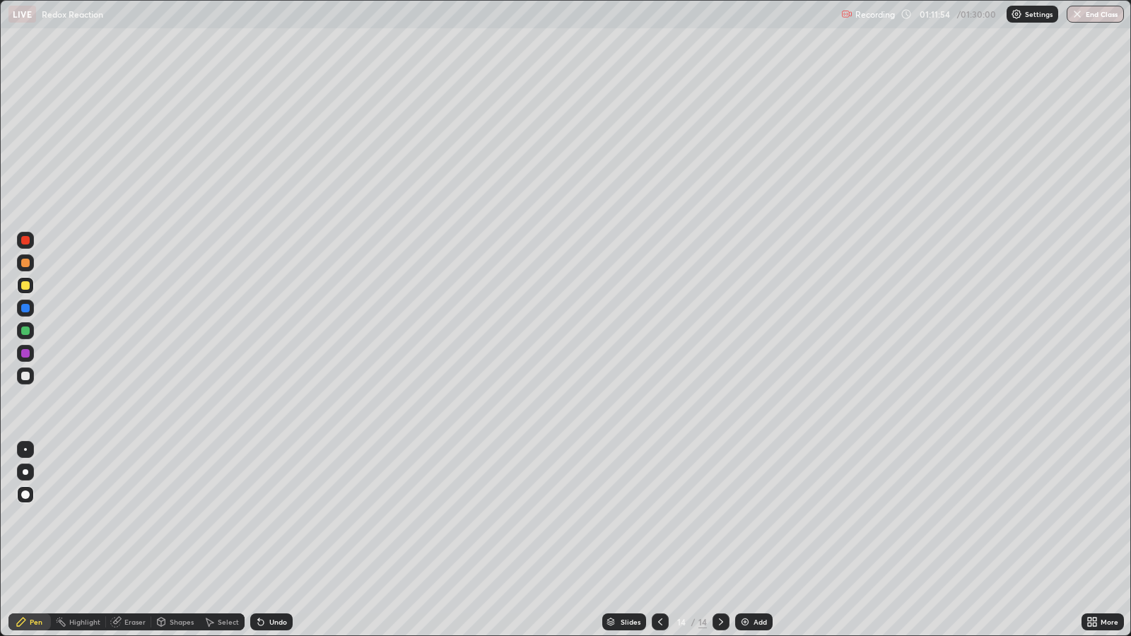
click at [277, 517] on div "Undo" at bounding box center [278, 622] width 18 height 7
click at [278, 517] on div "Undo" at bounding box center [278, 622] width 18 height 7
click at [279, 517] on div "Undo" at bounding box center [278, 622] width 18 height 7
click at [280, 517] on div "Undo" at bounding box center [278, 622] width 18 height 7
click at [281, 517] on div "Undo" at bounding box center [278, 622] width 18 height 7
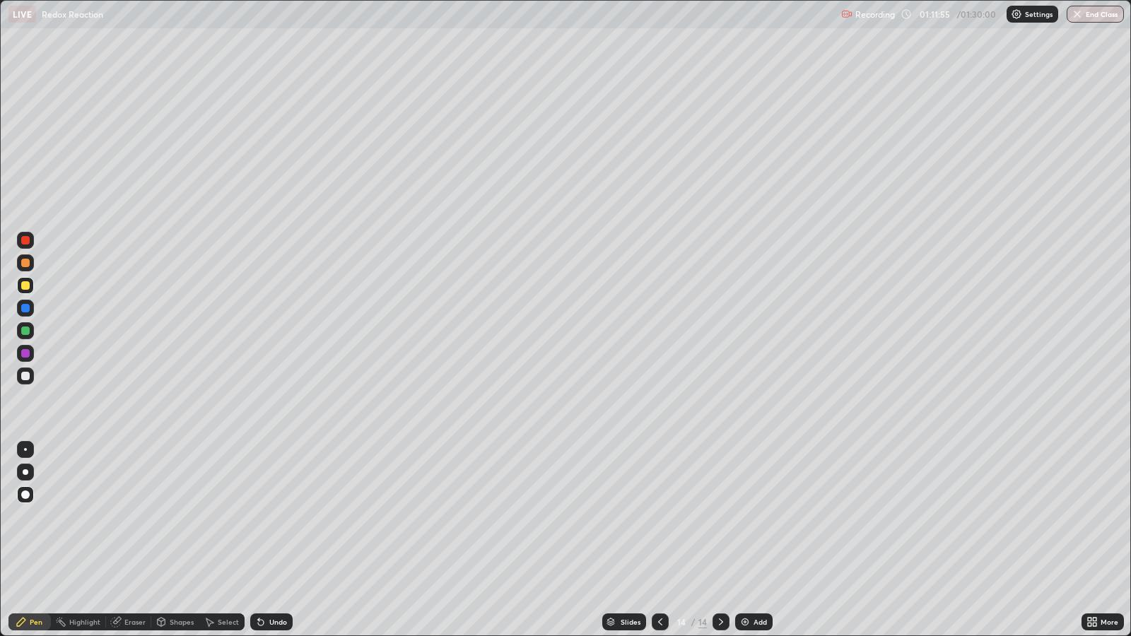
click at [280, 517] on div "Undo" at bounding box center [278, 622] width 18 height 7
click at [276, 517] on div "Undo" at bounding box center [278, 622] width 18 height 7
click at [269, 517] on div "Undo" at bounding box center [278, 622] width 18 height 7
click at [761, 517] on div "Add" at bounding box center [760, 622] width 13 height 7
click at [658, 517] on icon at bounding box center [660, 622] width 11 height 11
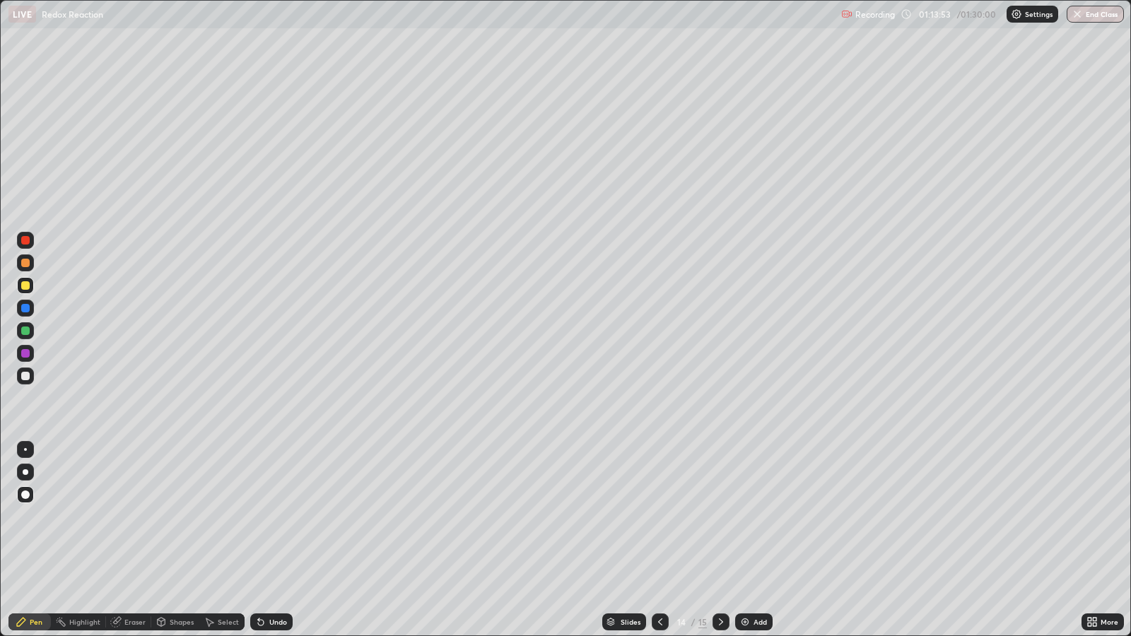
click at [719, 517] on icon at bounding box center [720, 622] width 11 height 11
click at [755, 517] on div "Add" at bounding box center [760, 622] width 13 height 7
click at [658, 517] on div at bounding box center [660, 622] width 17 height 17
click at [26, 334] on div at bounding box center [25, 331] width 8 height 8
click at [24, 372] on div at bounding box center [25, 376] width 8 height 8
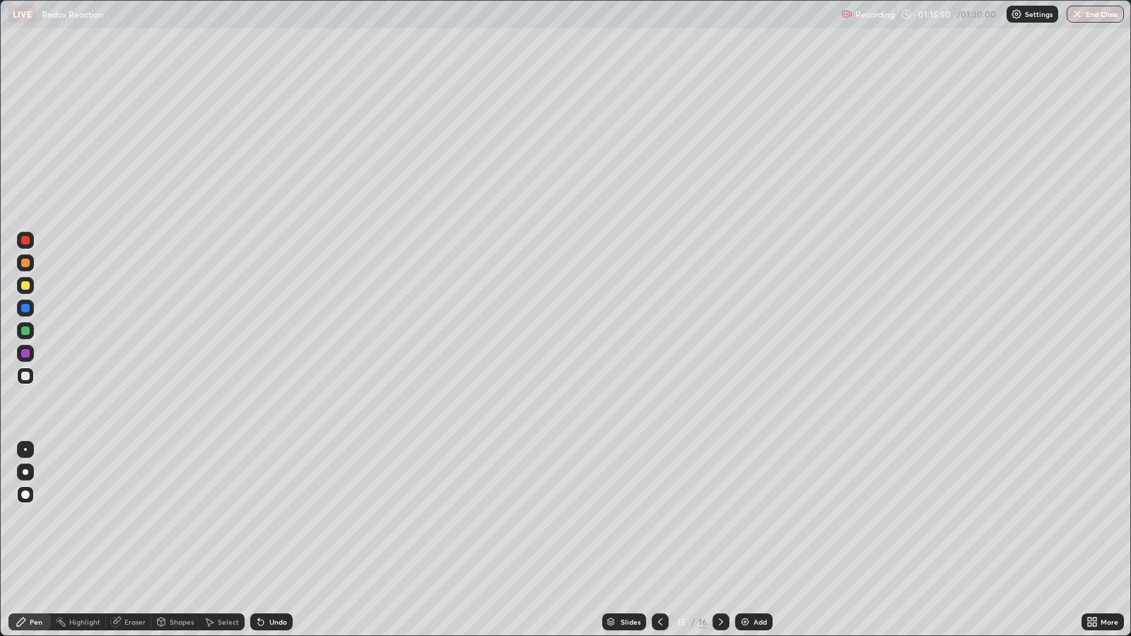
click at [26, 327] on div at bounding box center [25, 331] width 8 height 8
click at [29, 378] on div at bounding box center [25, 376] width 17 height 17
click at [763, 517] on div "Add" at bounding box center [760, 622] width 13 height 7
click at [28, 285] on div at bounding box center [25, 285] width 8 height 8
click at [25, 330] on div at bounding box center [25, 331] width 8 height 8
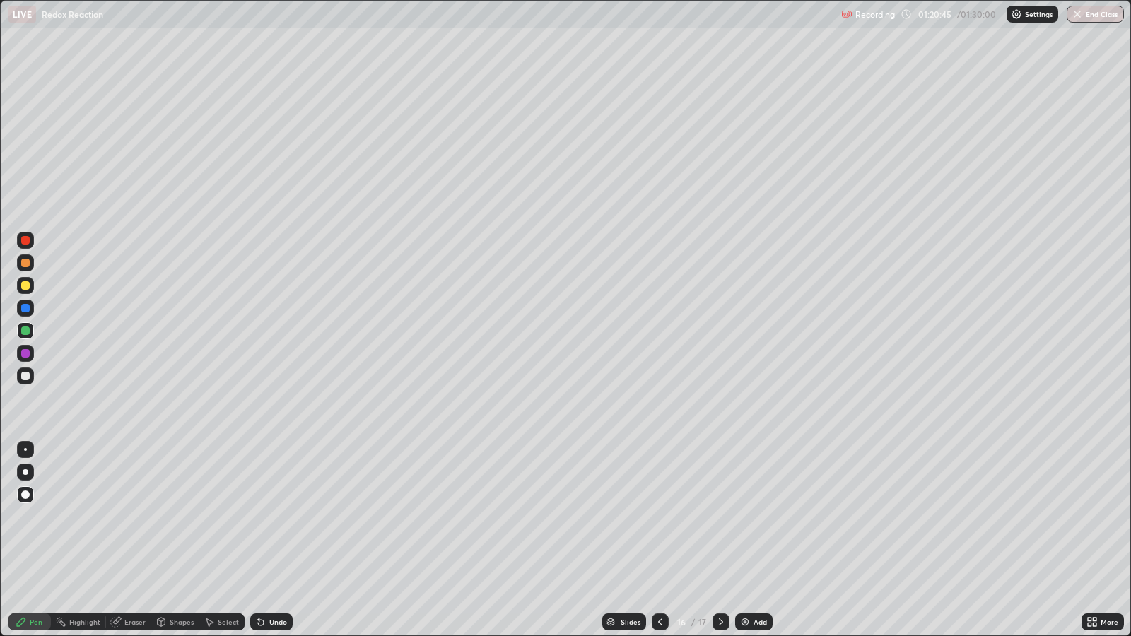
click at [29, 378] on div at bounding box center [25, 376] width 17 height 17
click at [270, 517] on div "Undo" at bounding box center [278, 622] width 18 height 7
click at [276, 517] on div "Undo" at bounding box center [278, 622] width 18 height 7
click at [28, 288] on div at bounding box center [25, 285] width 8 height 8
click at [21, 349] on div at bounding box center [25, 353] width 8 height 8
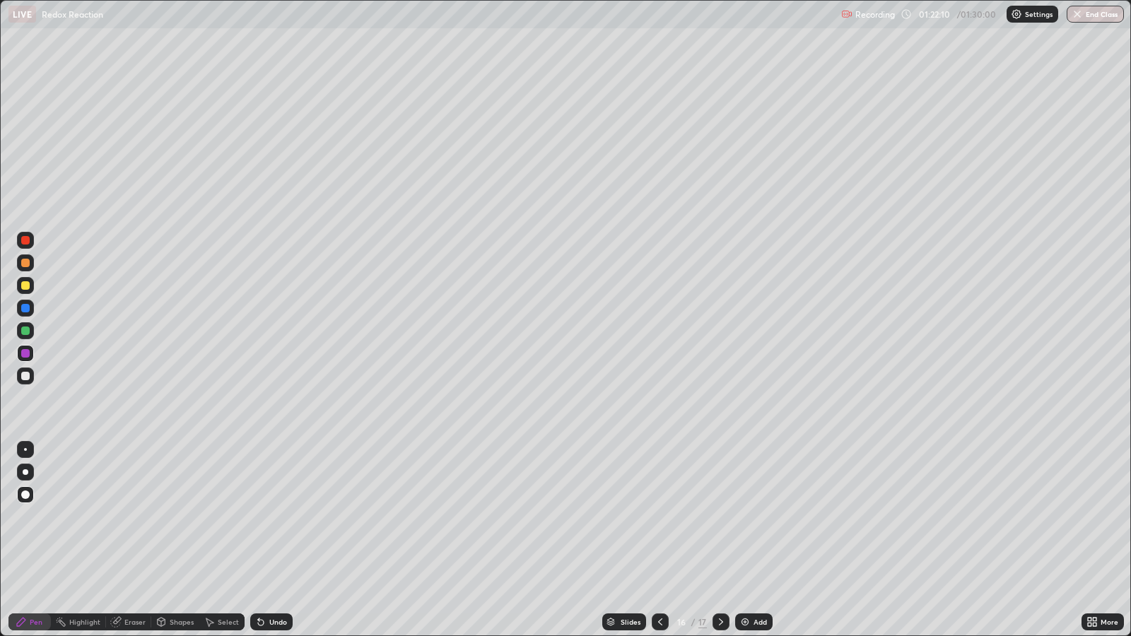
click at [28, 329] on div at bounding box center [25, 331] width 8 height 8
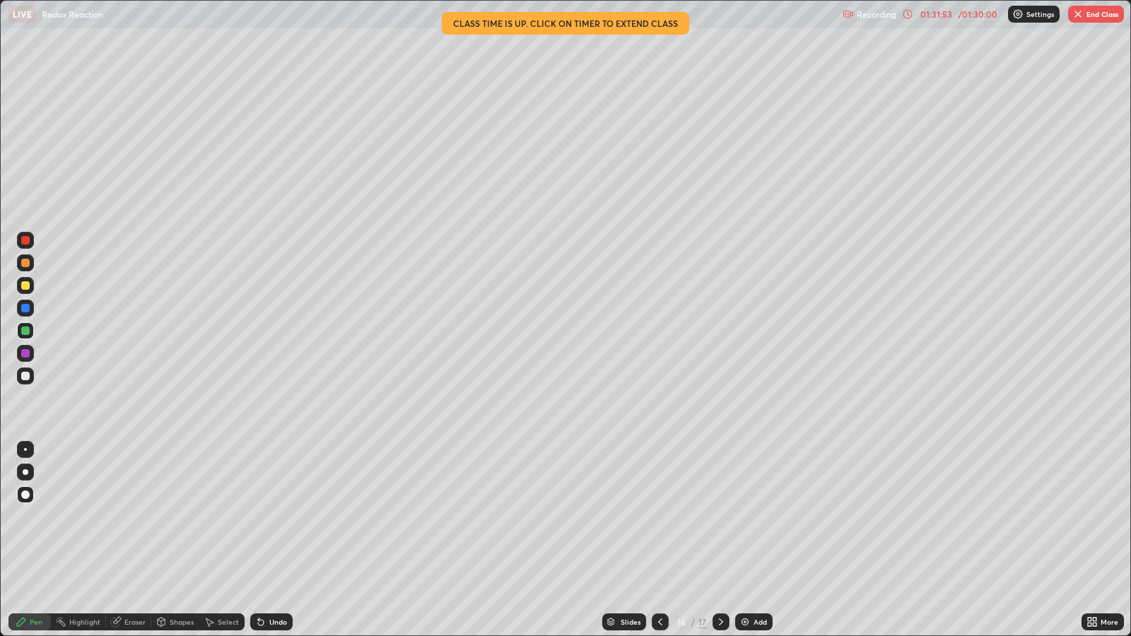
click at [1098, 10] on button "End Class" at bounding box center [1096, 14] width 56 height 17
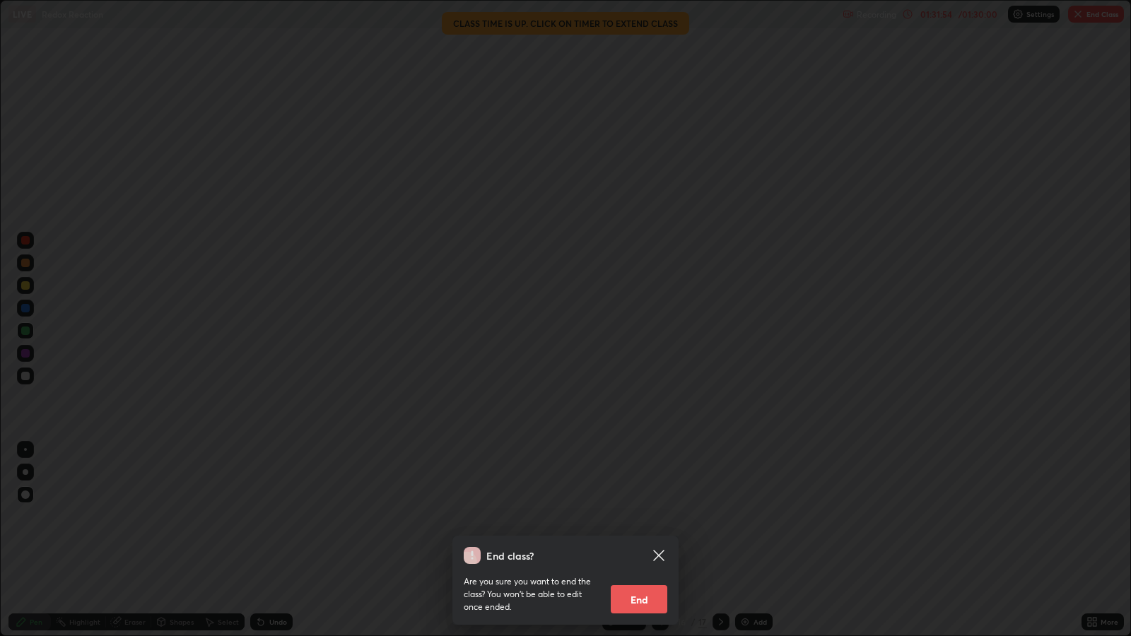
click at [640, 517] on button "End" at bounding box center [639, 599] width 57 height 28
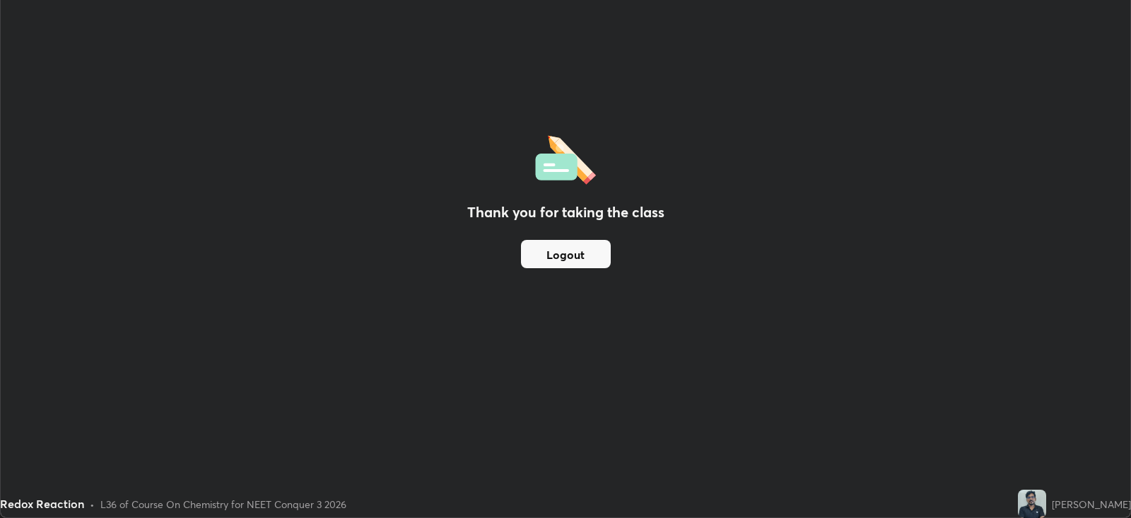
scroll to position [70182, 69568]
